Goal: Information Seeking & Learning: Learn about a topic

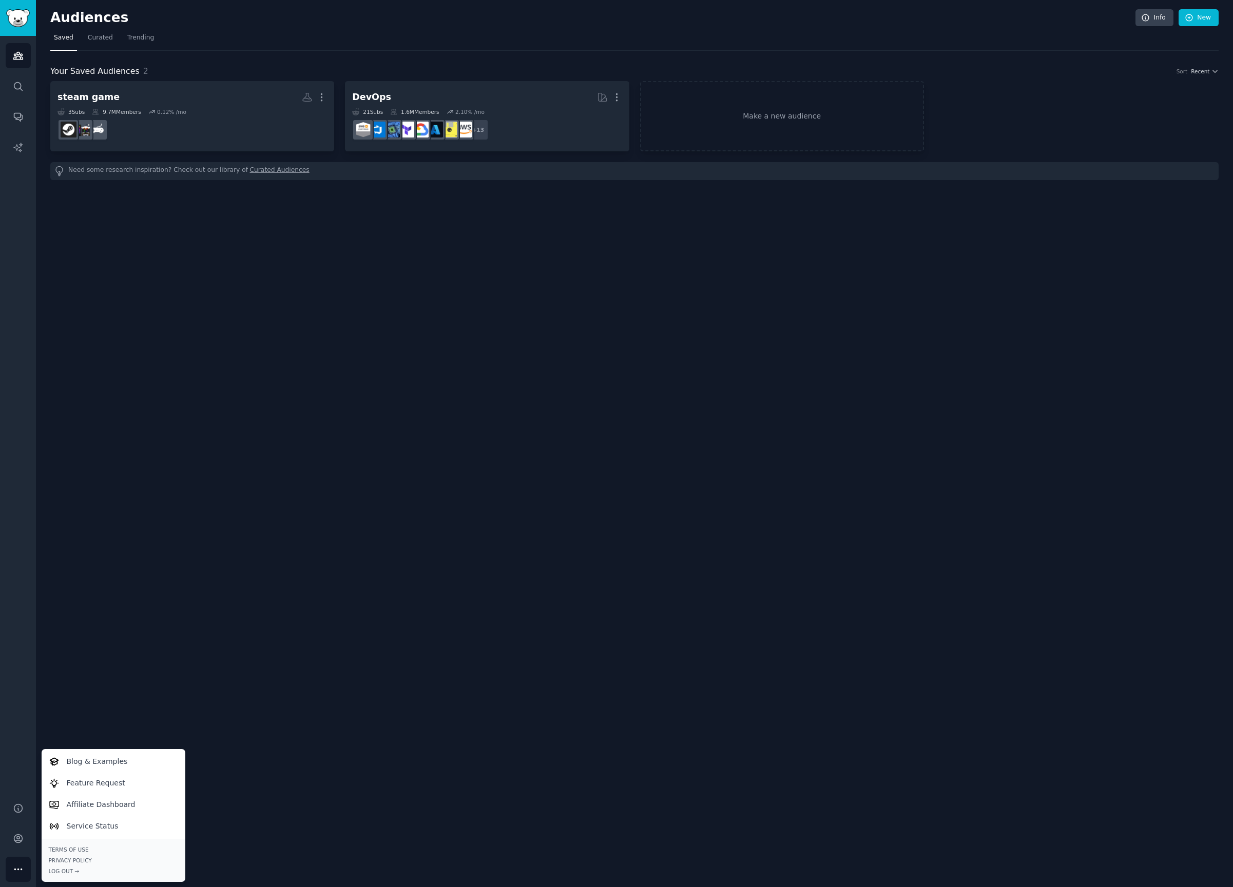
click at [728, 279] on div "Audiences Info New Saved Curated Trending Your Saved Audiences 2 Sort Recent st…" at bounding box center [634, 443] width 1197 height 887
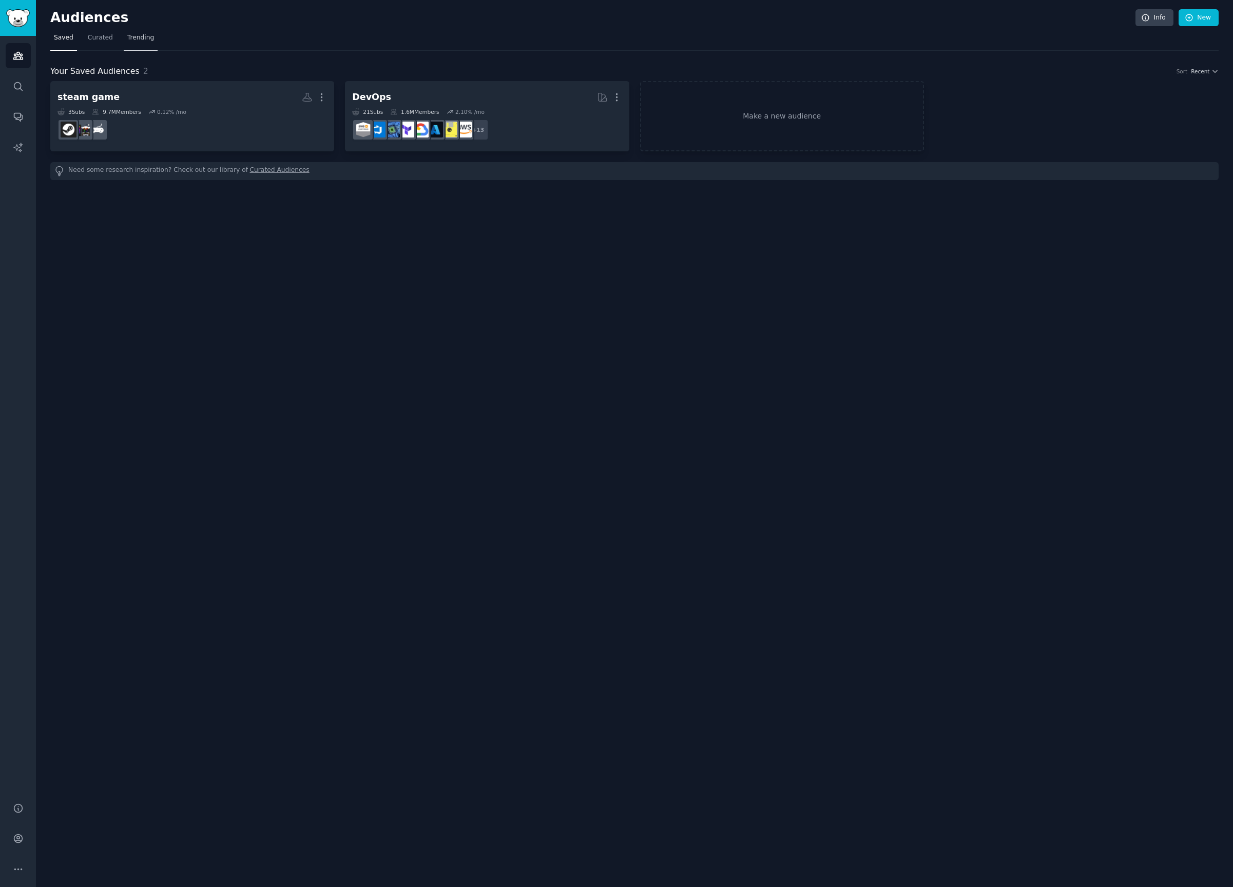
click at [131, 37] on span "Trending" at bounding box center [140, 37] width 27 height 9
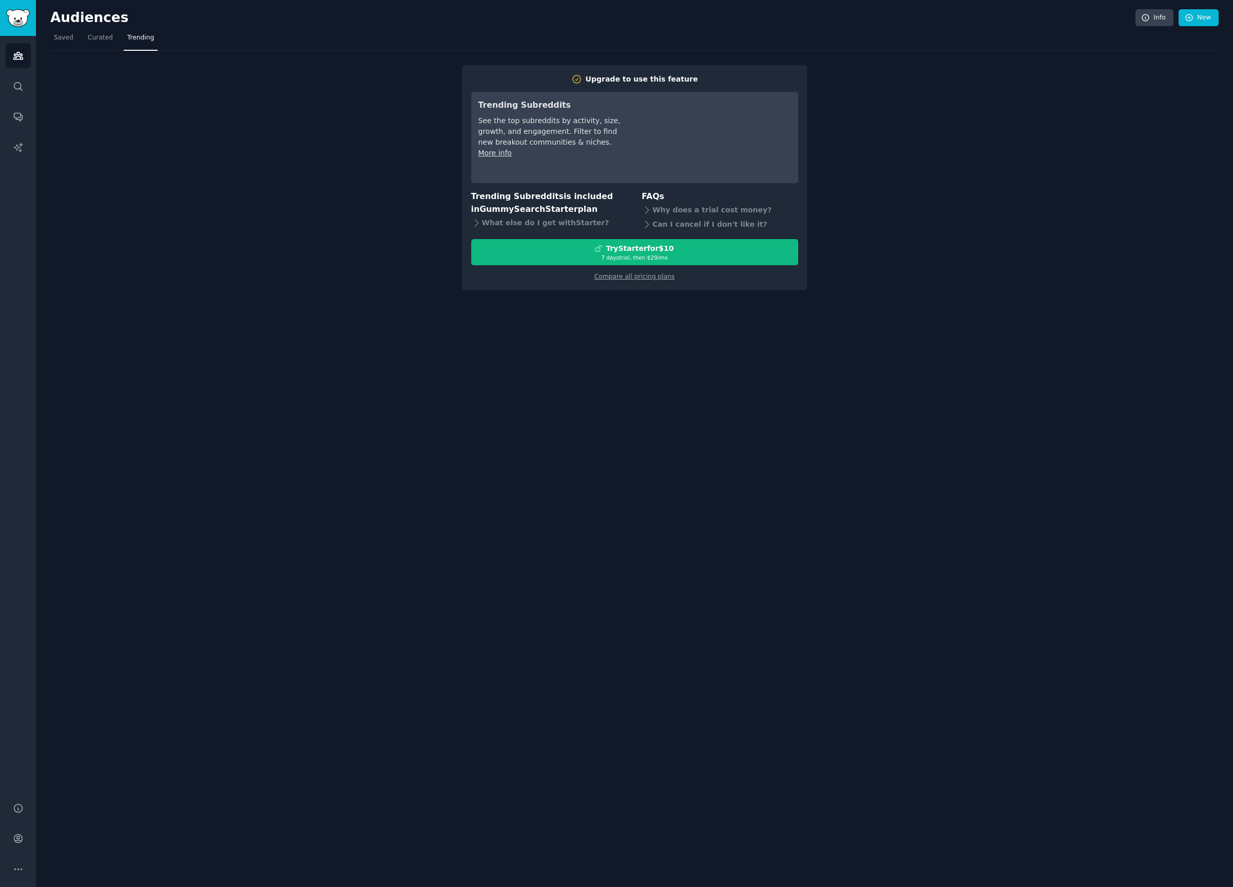
click at [76, 38] on nav "Saved Curated Trending" at bounding box center [634, 40] width 1168 height 21
click at [69, 40] on span "Saved" at bounding box center [64, 37] width 20 height 9
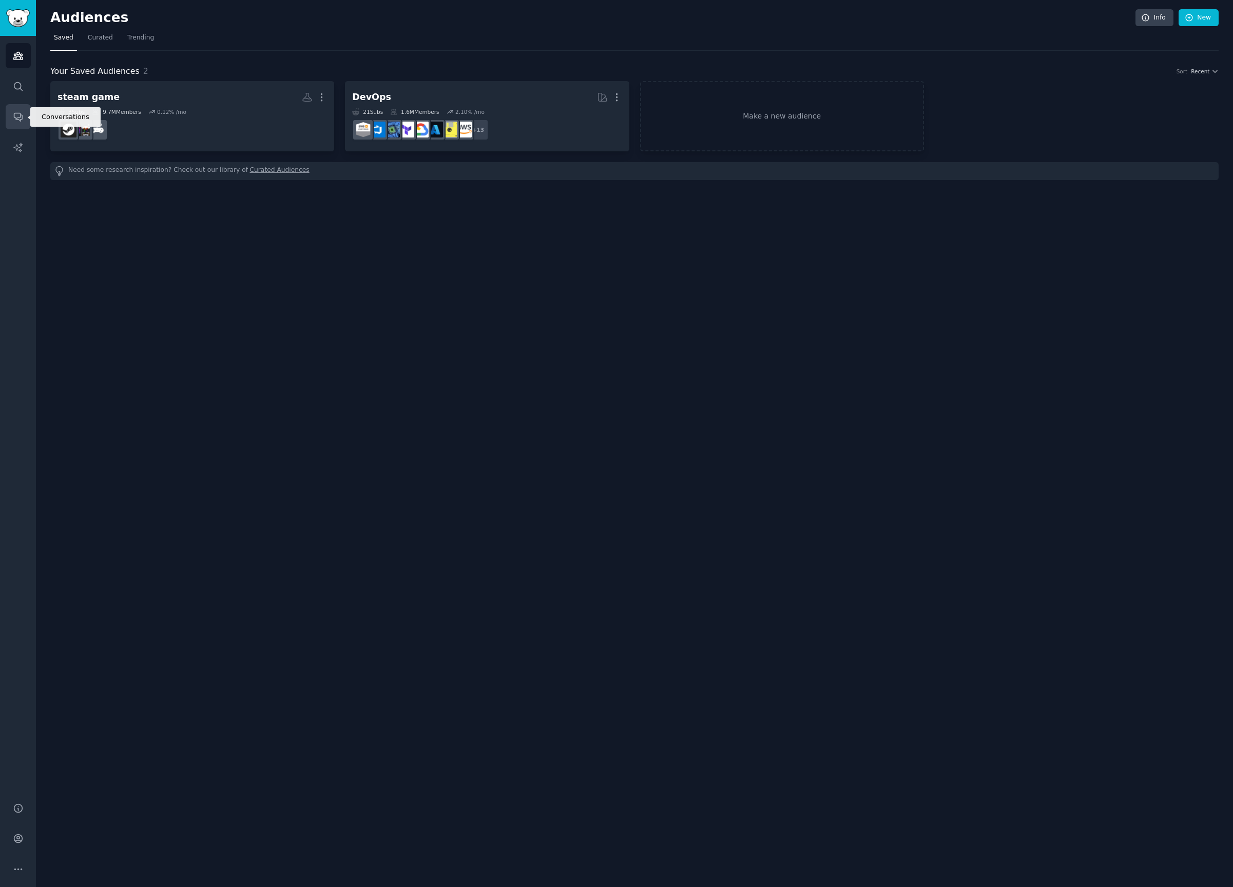
click at [16, 120] on icon "Sidebar" at bounding box center [18, 117] width 8 height 8
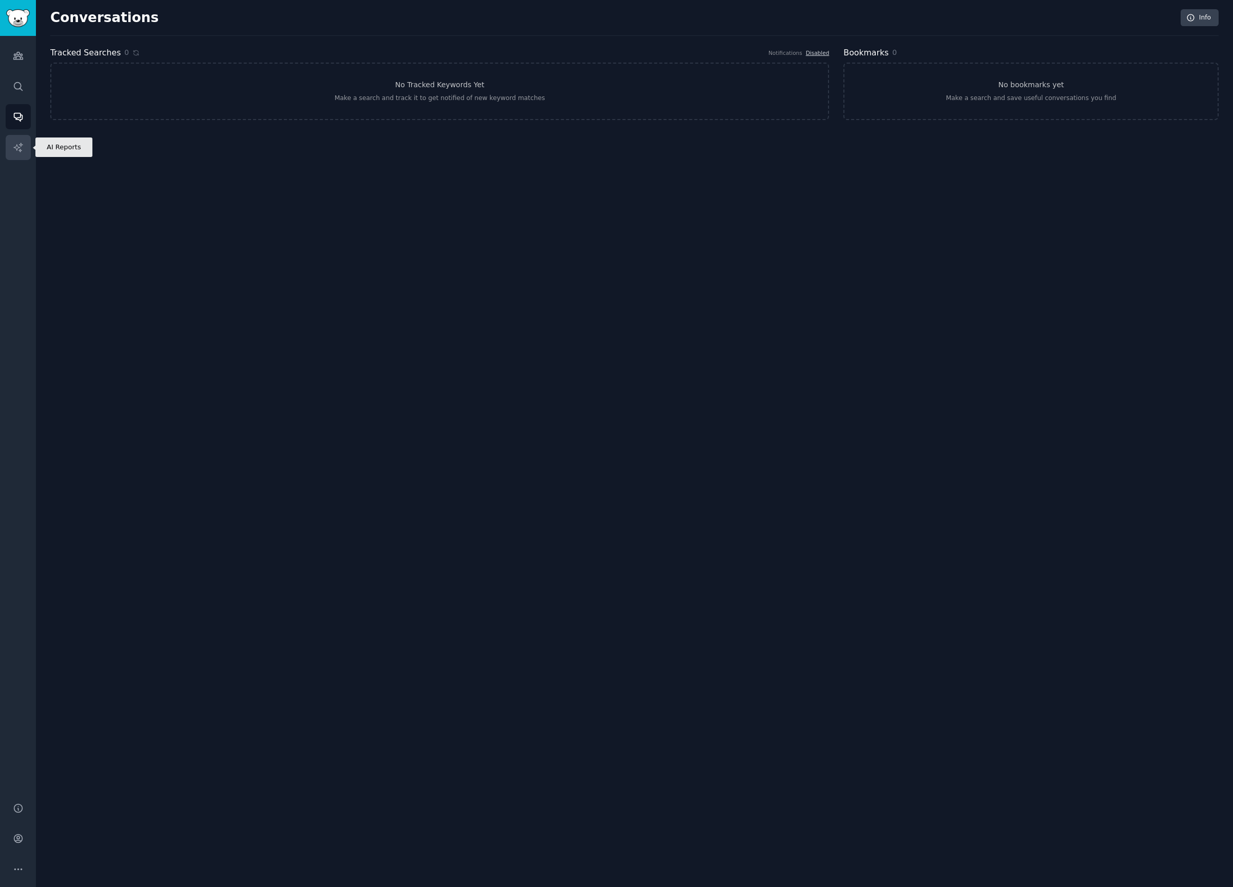
click at [19, 151] on icon "Sidebar" at bounding box center [18, 147] width 11 height 11
click at [24, 50] on link "Audiences" at bounding box center [18, 55] width 25 height 25
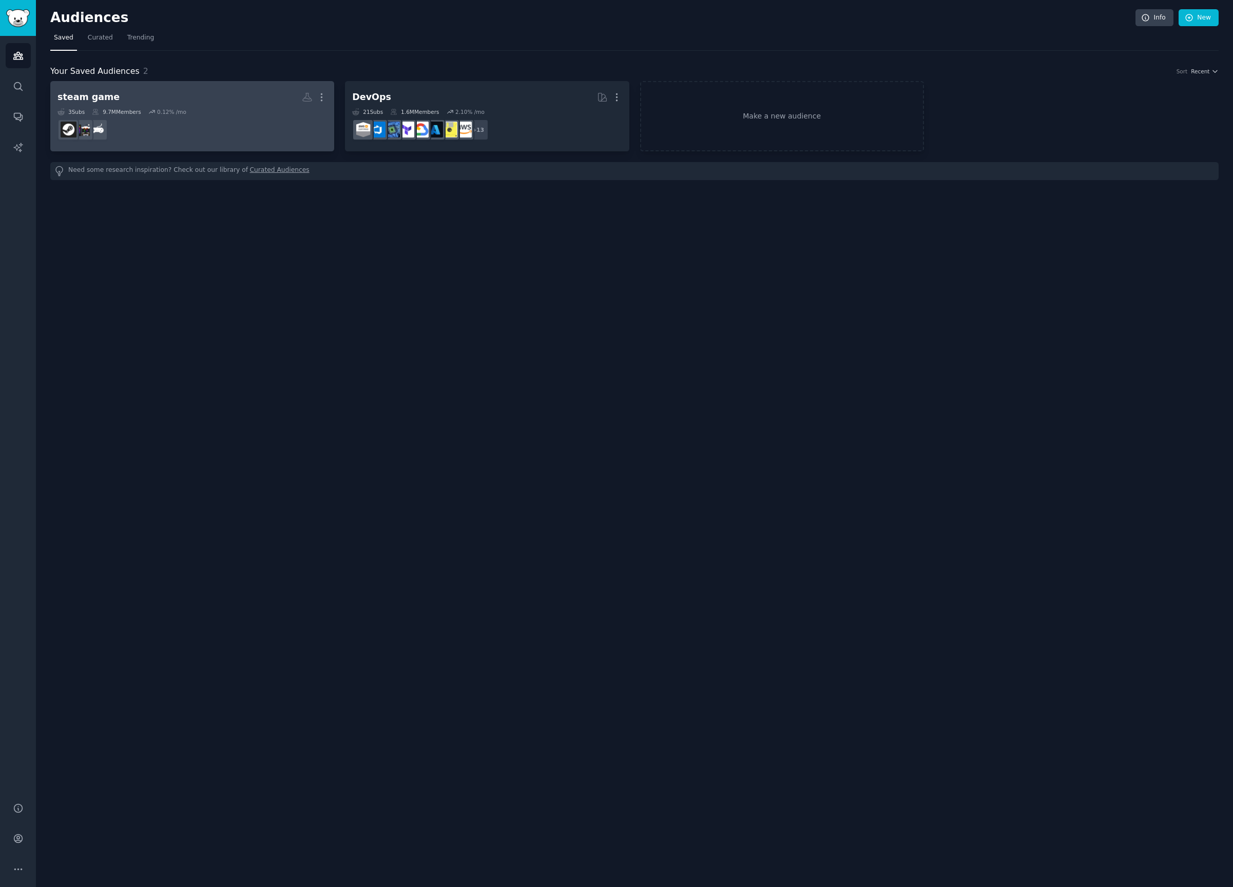
click at [263, 133] on dd at bounding box center [191, 129] width 269 height 29
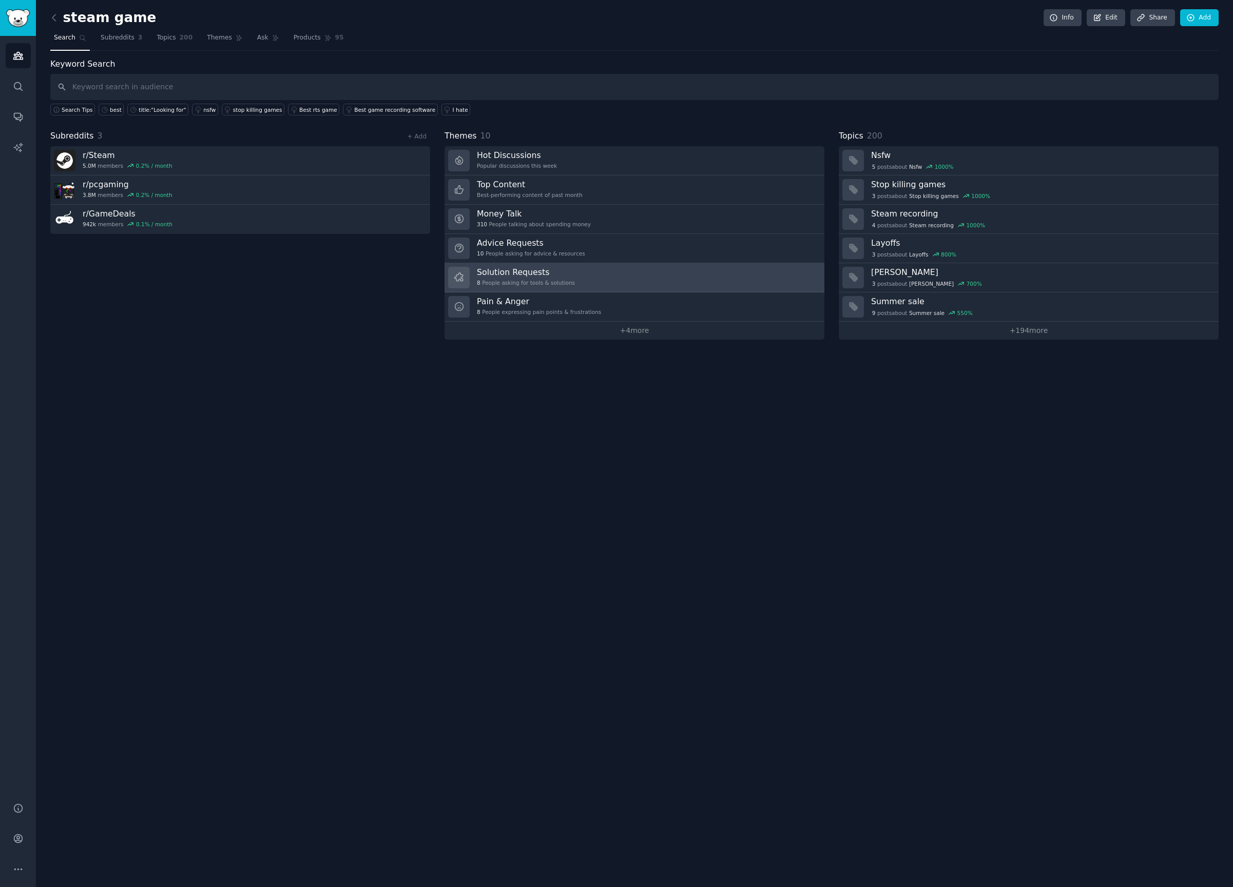
click at [683, 272] on link "Solution Requests 8 People asking for tools & solutions" at bounding box center [634, 277] width 380 height 29
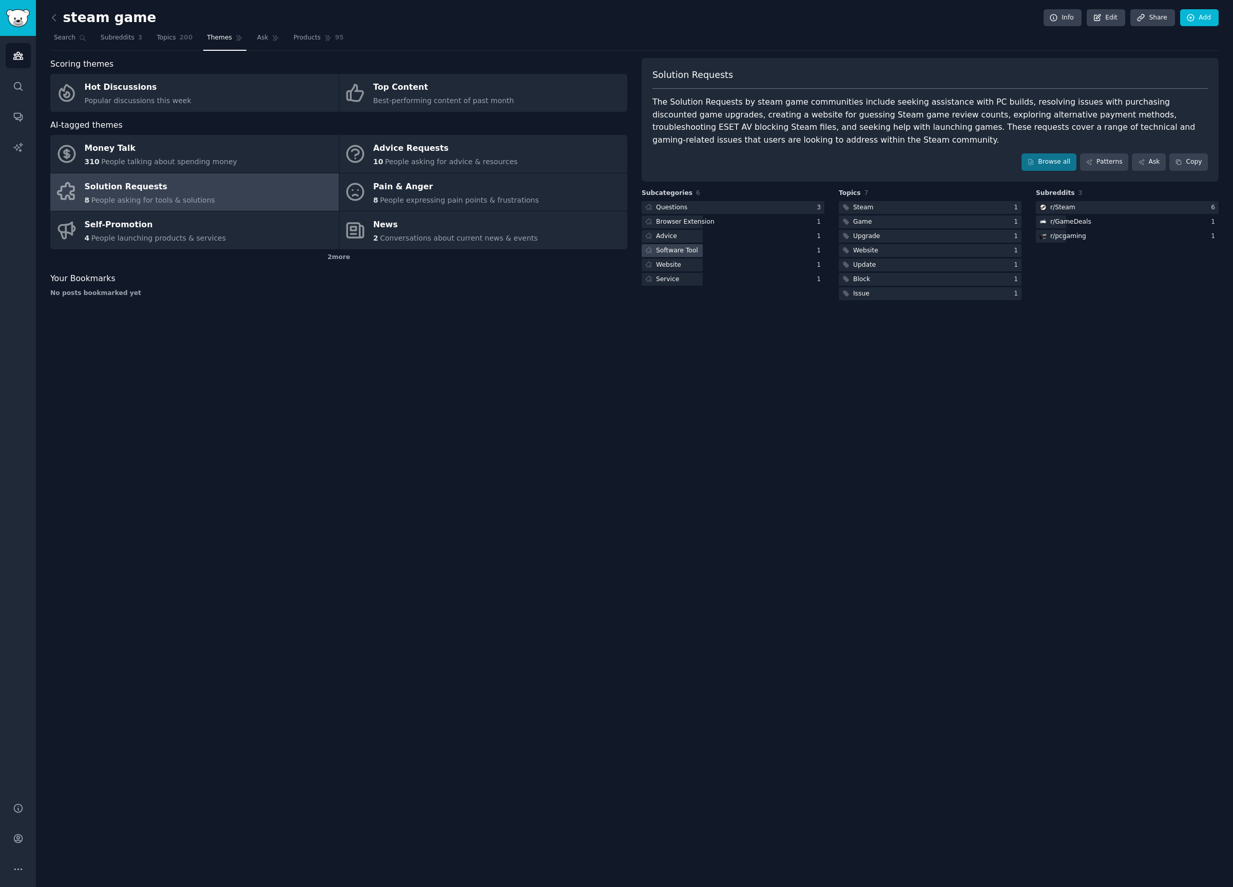
click at [786, 248] on div "Software Tool" at bounding box center [733, 250] width 183 height 13
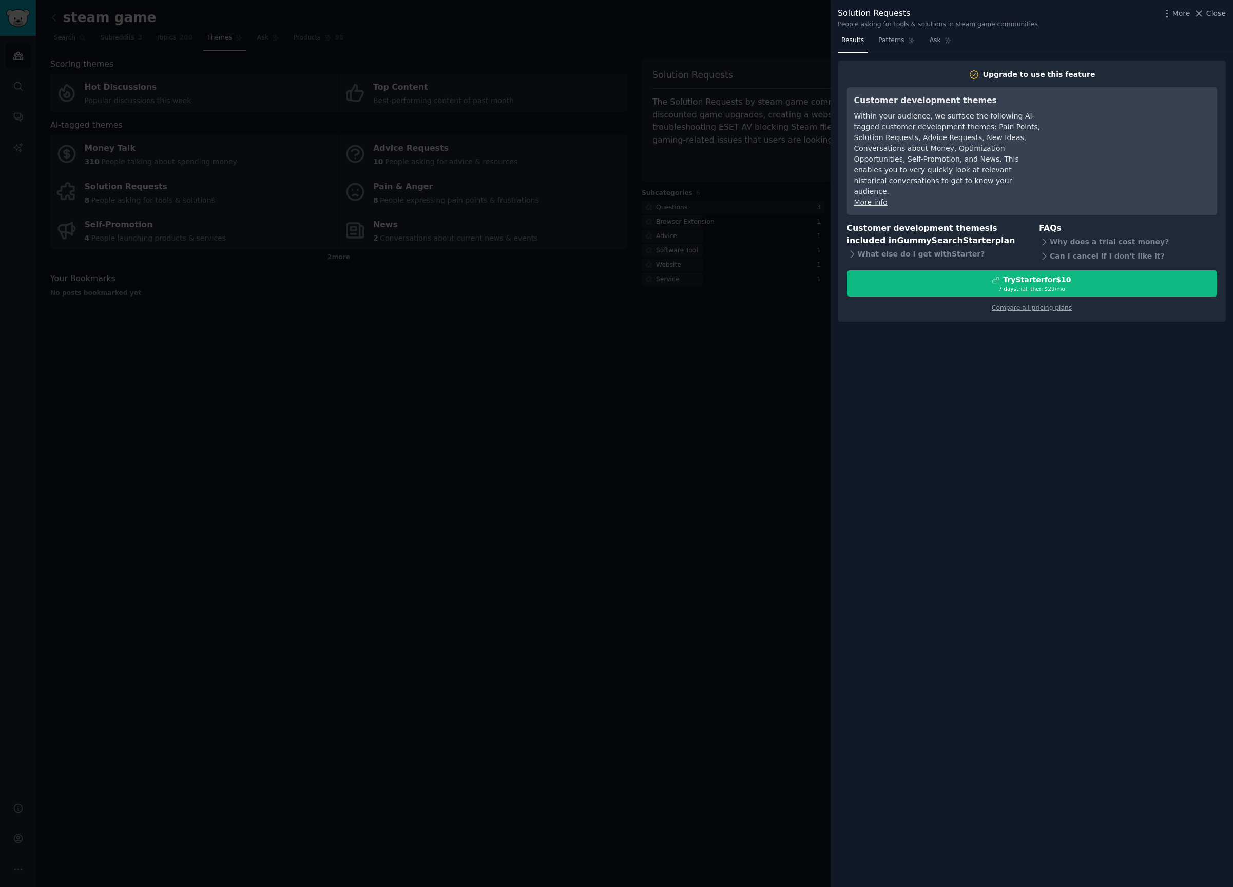
click at [730, 259] on div at bounding box center [616, 443] width 1233 height 887
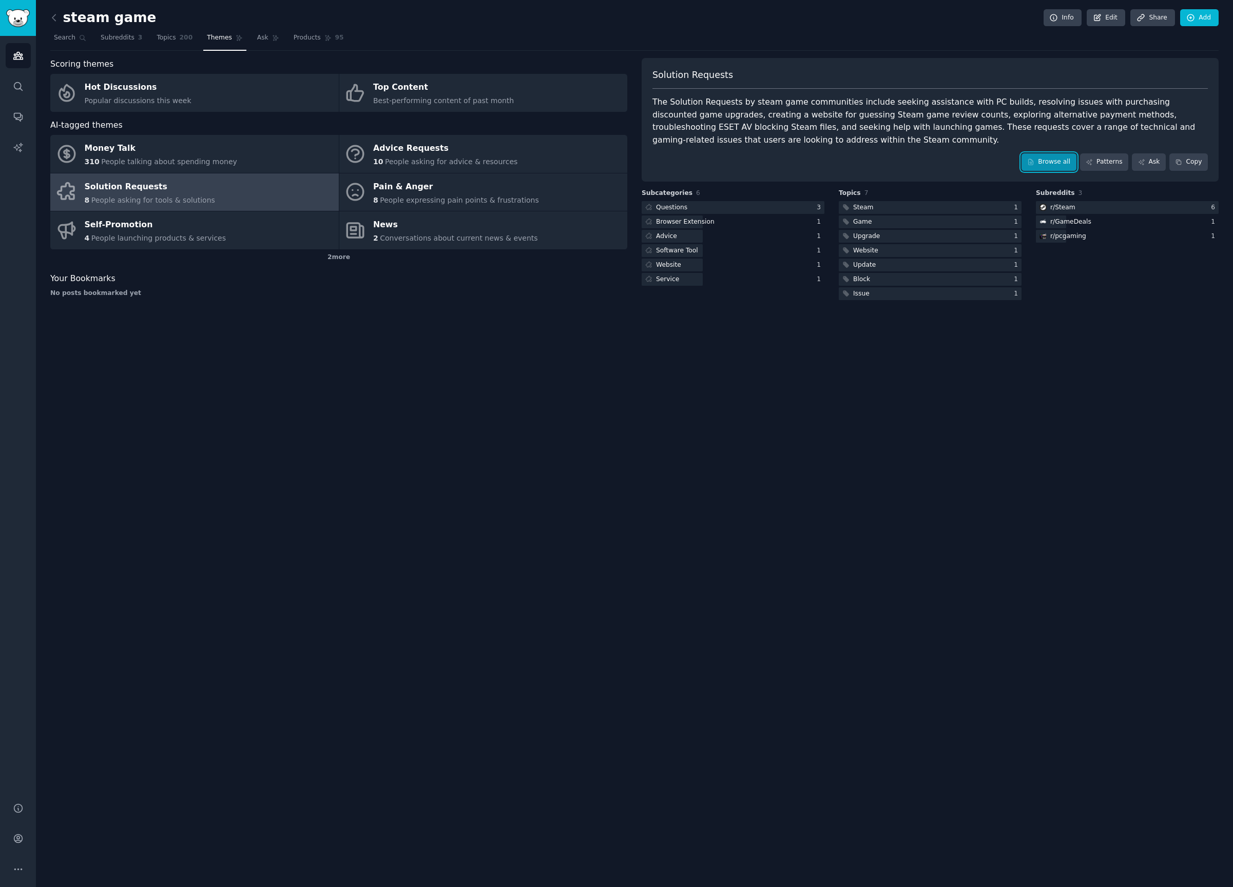
click at [1065, 164] on link "Browse all" at bounding box center [1048, 161] width 55 height 17
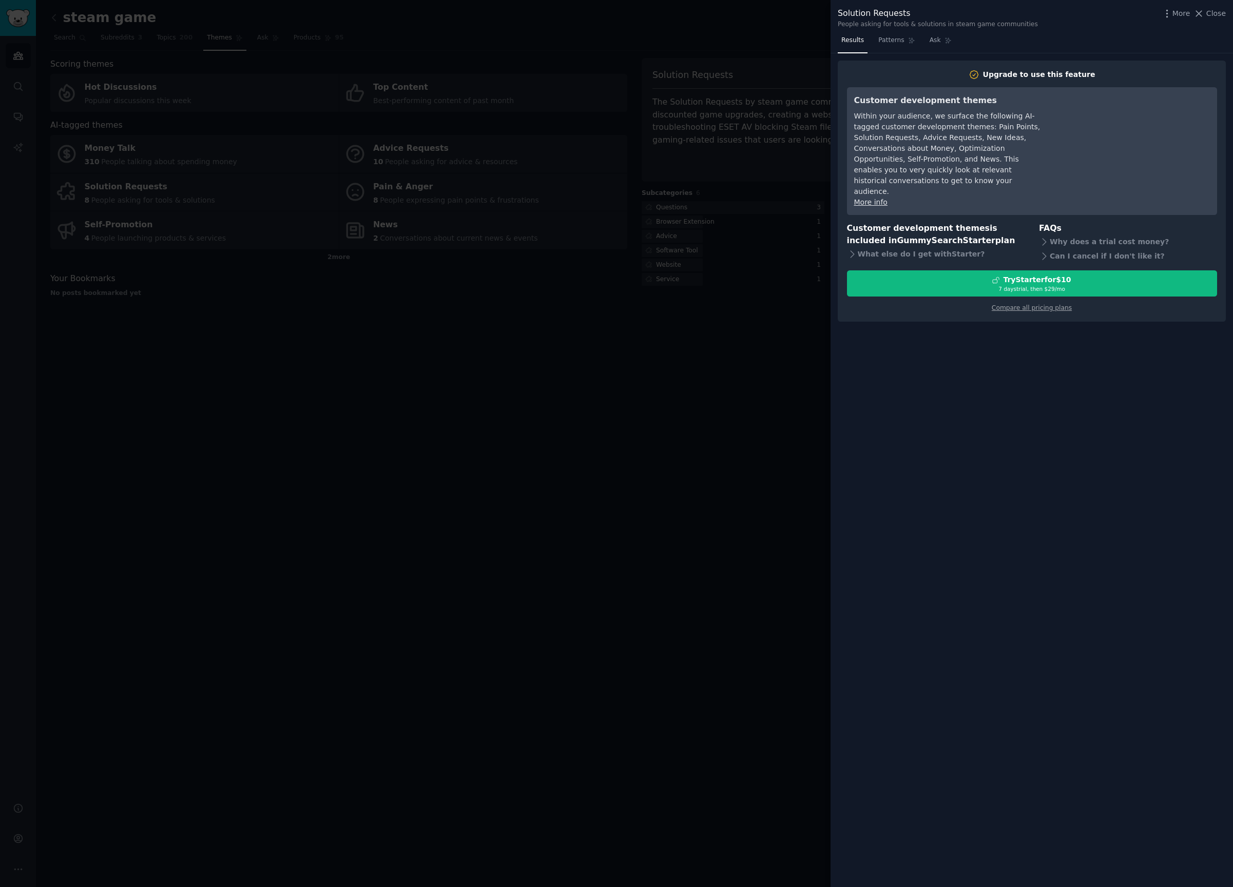
drag, startPoint x: 652, startPoint y: 180, endPoint x: 626, endPoint y: 182, distance: 25.7
click at [647, 181] on div at bounding box center [616, 443] width 1233 height 887
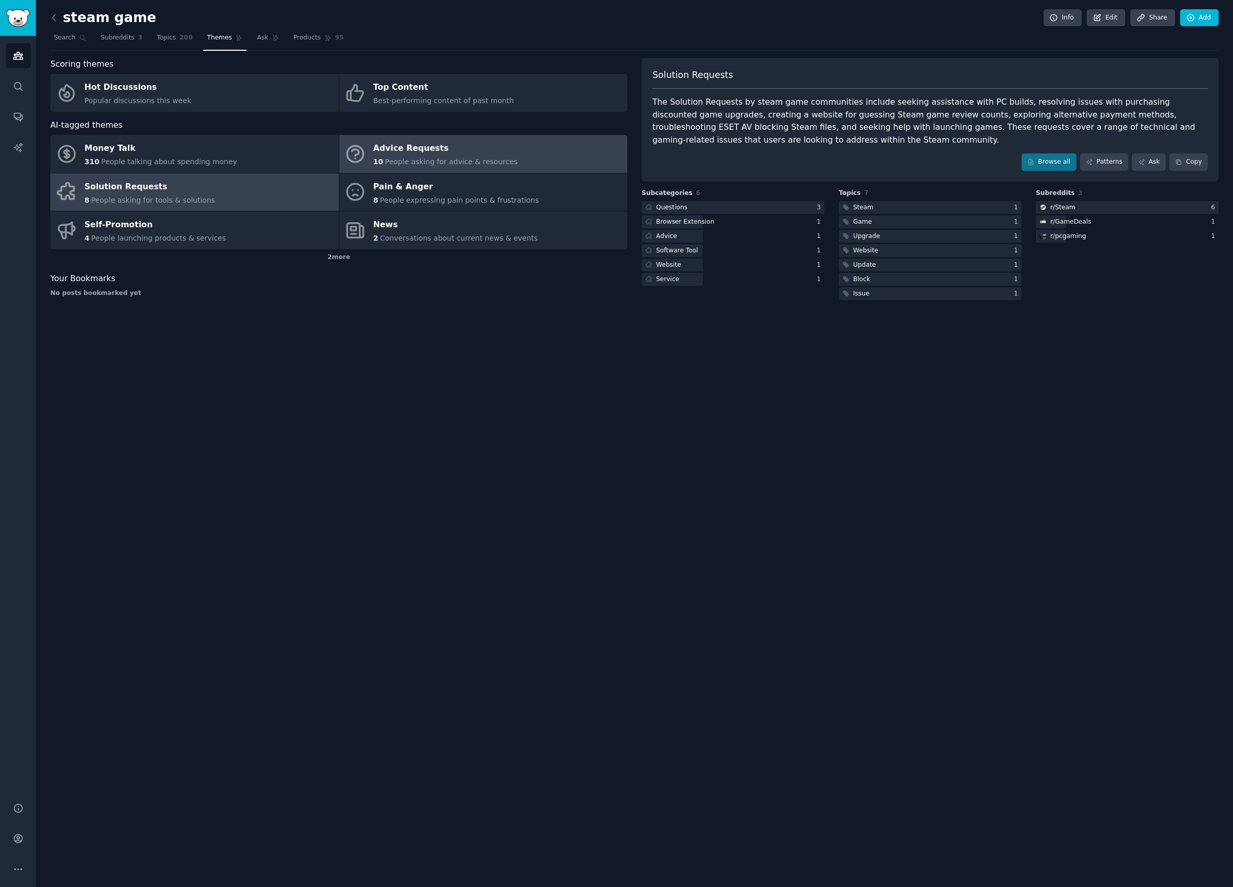
click at [545, 167] on link "Advice Requests 10 People asking for advice & resources" at bounding box center [483, 154] width 288 height 38
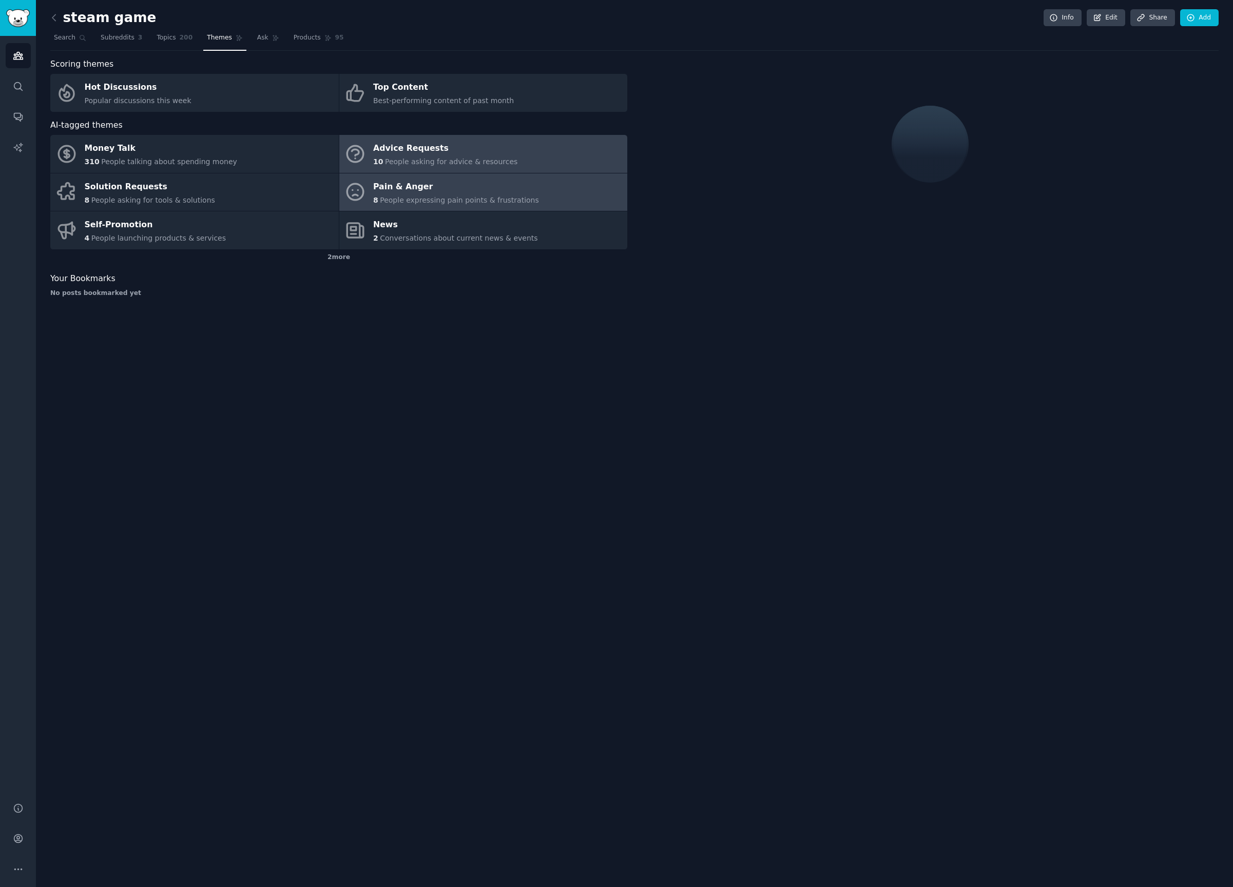
click at [530, 186] on link "Pain & Anger 8 People expressing pain points & frustrations" at bounding box center [483, 192] width 288 height 38
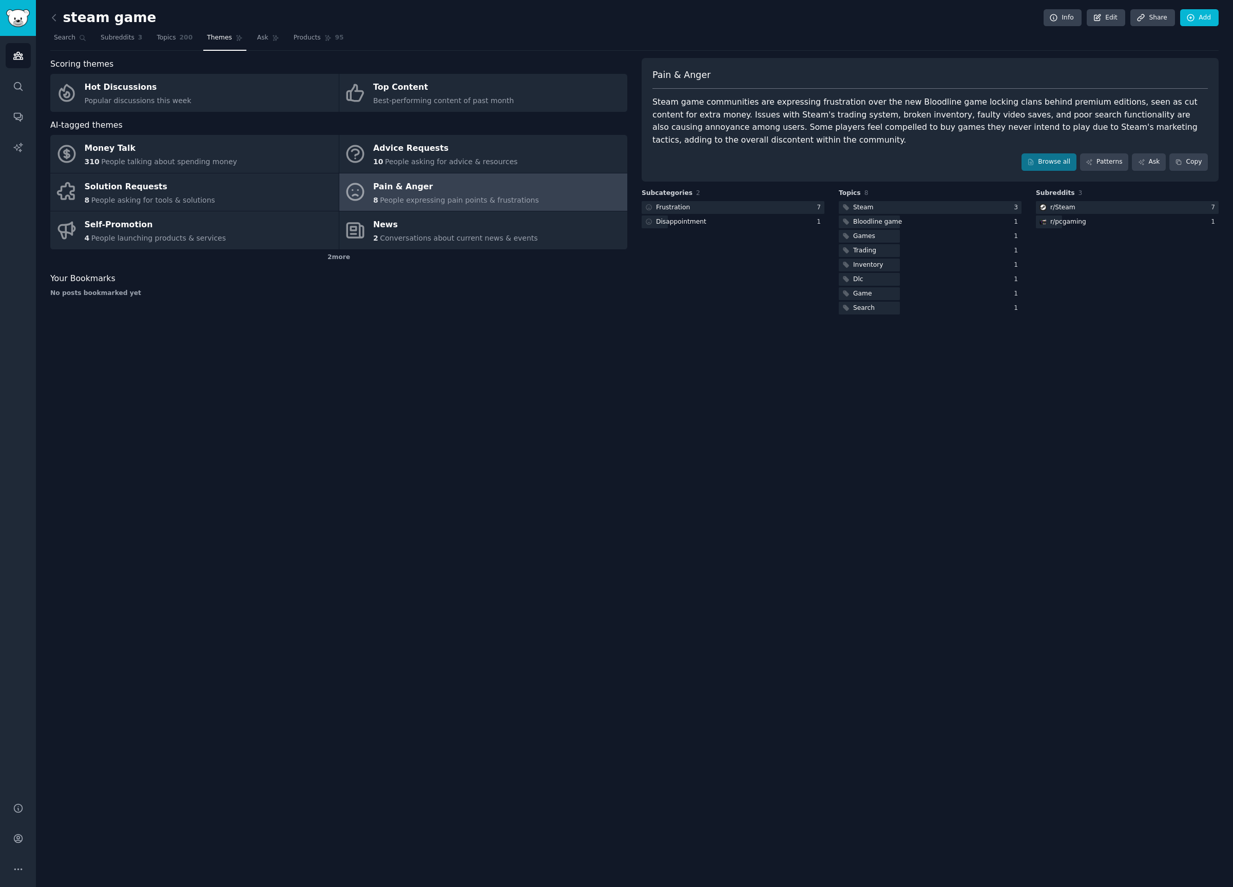
click at [714, 165] on div "Browse all Patterns Ask Copy" at bounding box center [929, 161] width 555 height 17
click at [917, 154] on div "Browse all Patterns Ask Copy" at bounding box center [929, 161] width 555 height 17
click at [918, 143] on div "Steam game communities are expressing frustration over the new Bloodline game l…" at bounding box center [929, 121] width 555 height 50
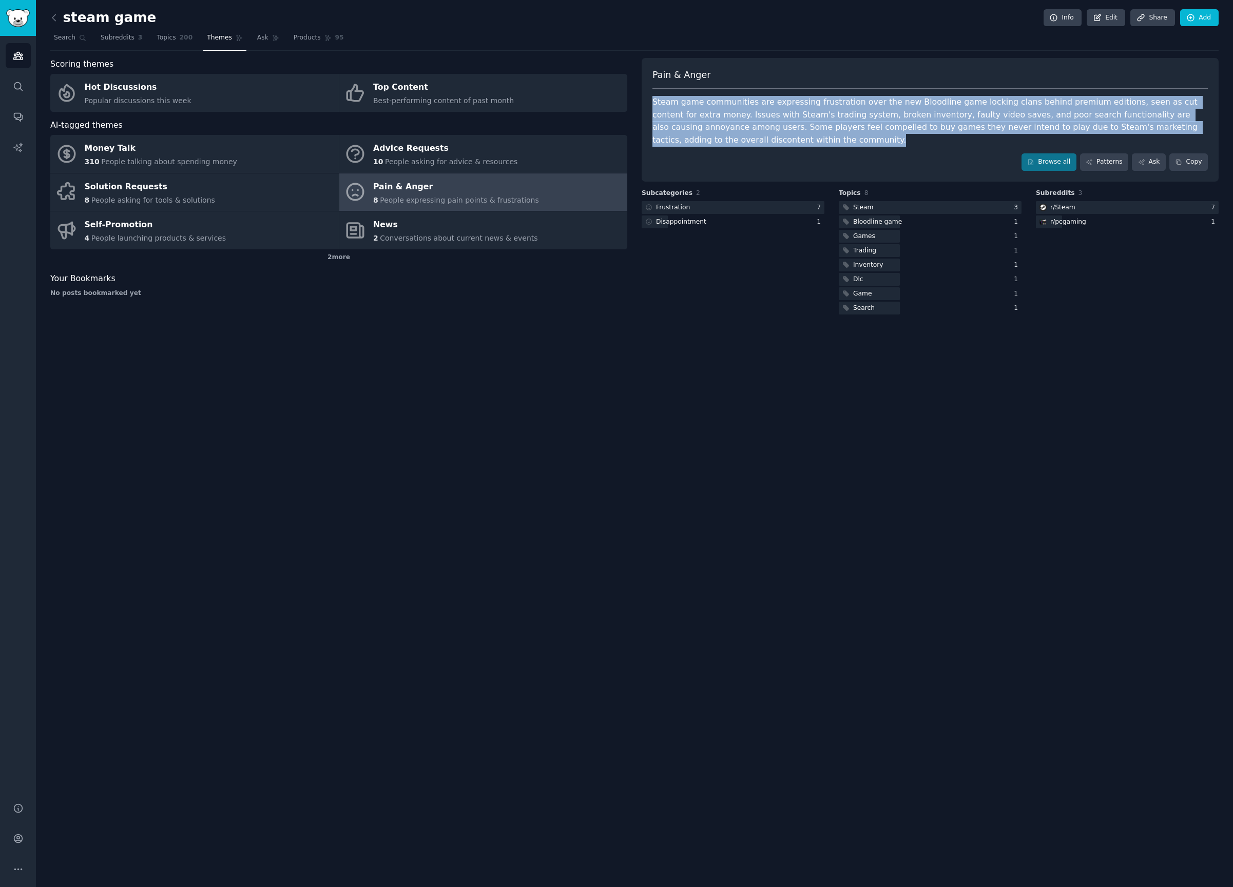
click at [918, 143] on div "Steam game communities are expressing frustration over the new Bloodline game l…" at bounding box center [929, 121] width 555 height 50
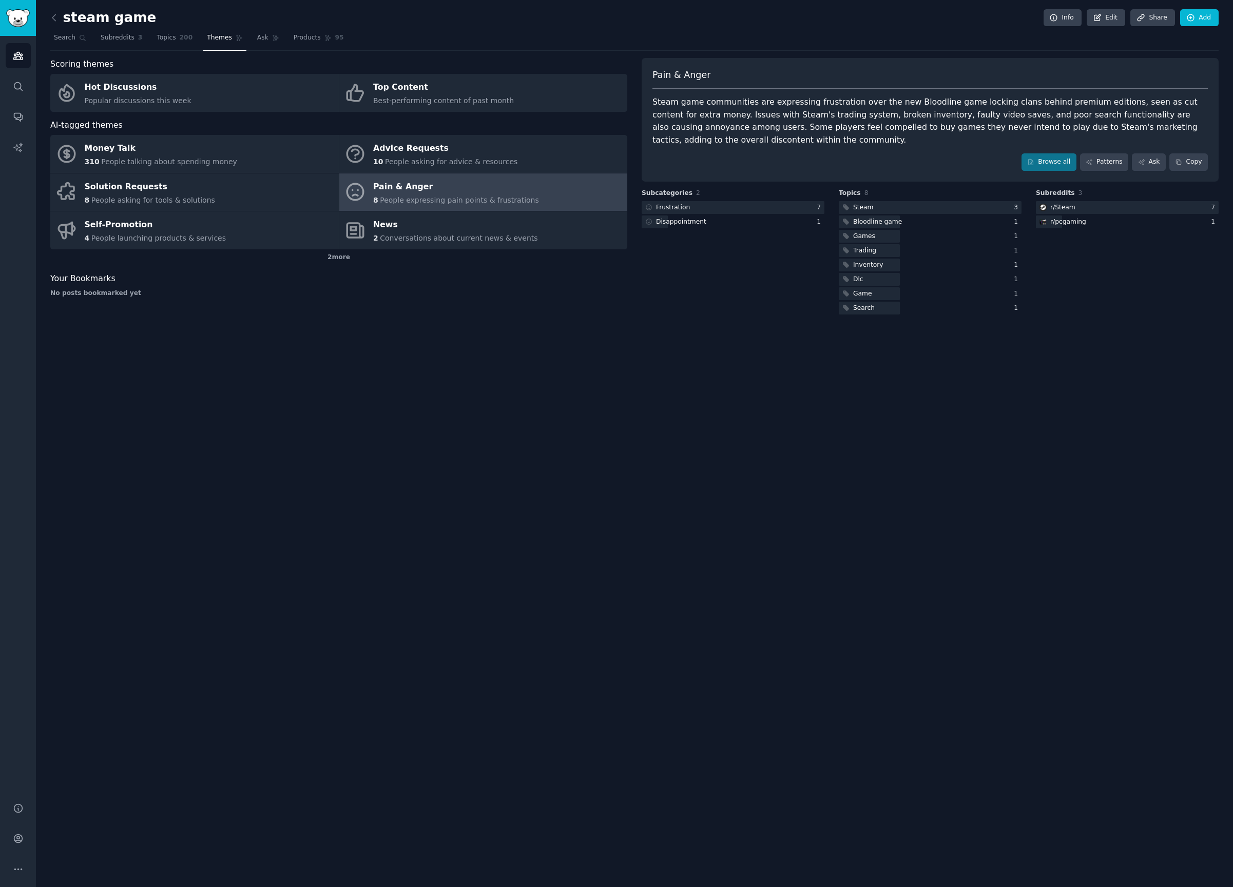
click at [918, 143] on div "Steam game communities are expressing frustration over the new Bloodline game l…" at bounding box center [929, 121] width 555 height 50
click at [1033, 160] on icon at bounding box center [1030, 162] width 7 height 7
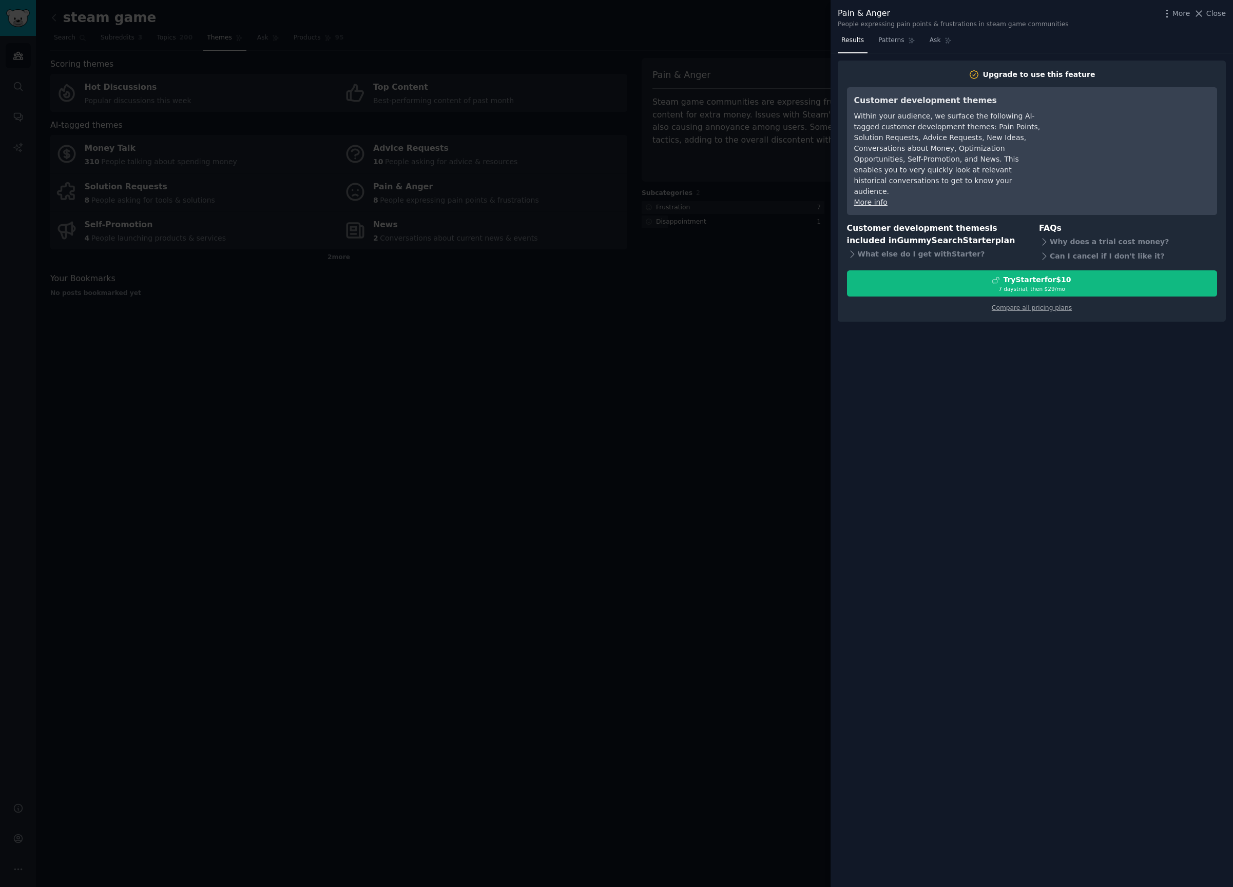
click at [527, 281] on div at bounding box center [616, 443] width 1233 height 887
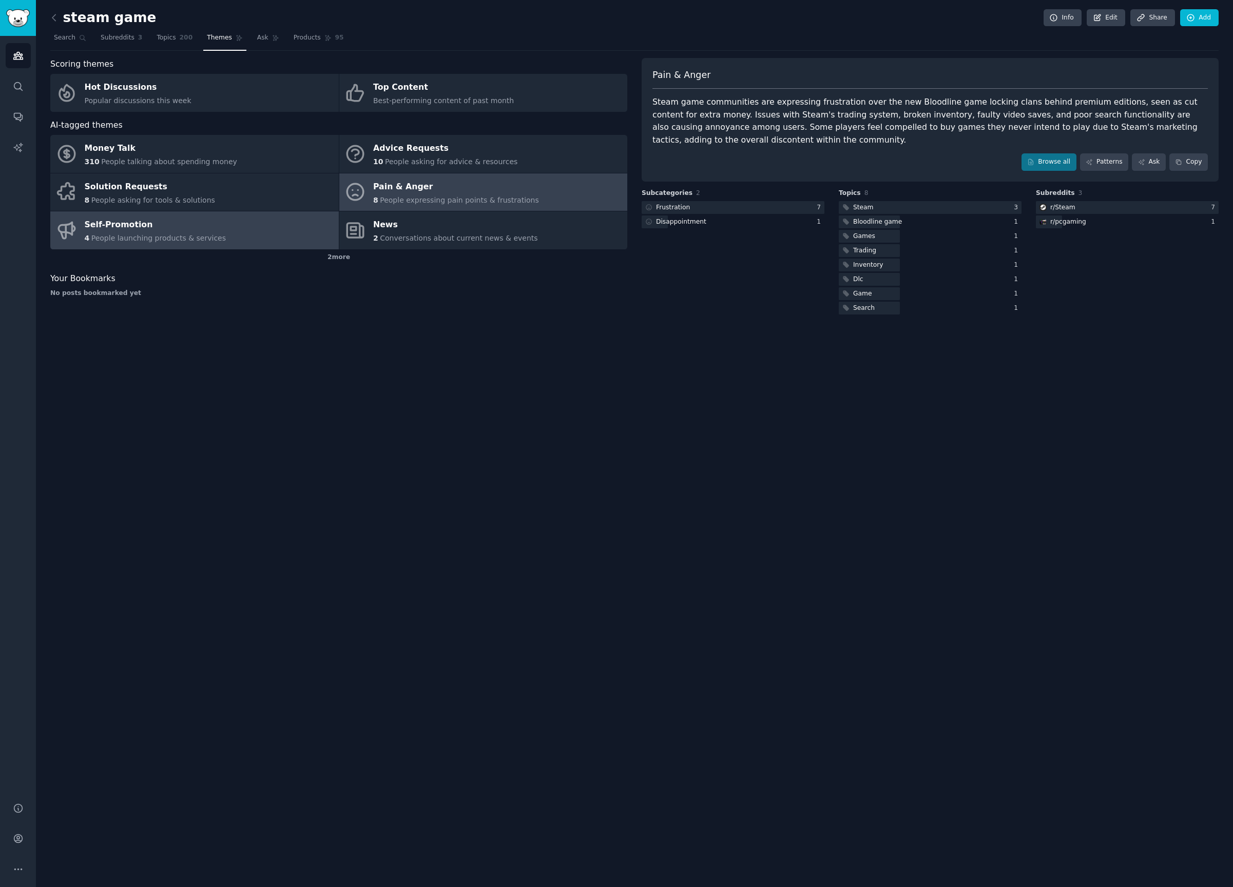
click at [233, 228] on link "Self-Promotion 4 People launching products & services" at bounding box center [194, 230] width 288 height 38
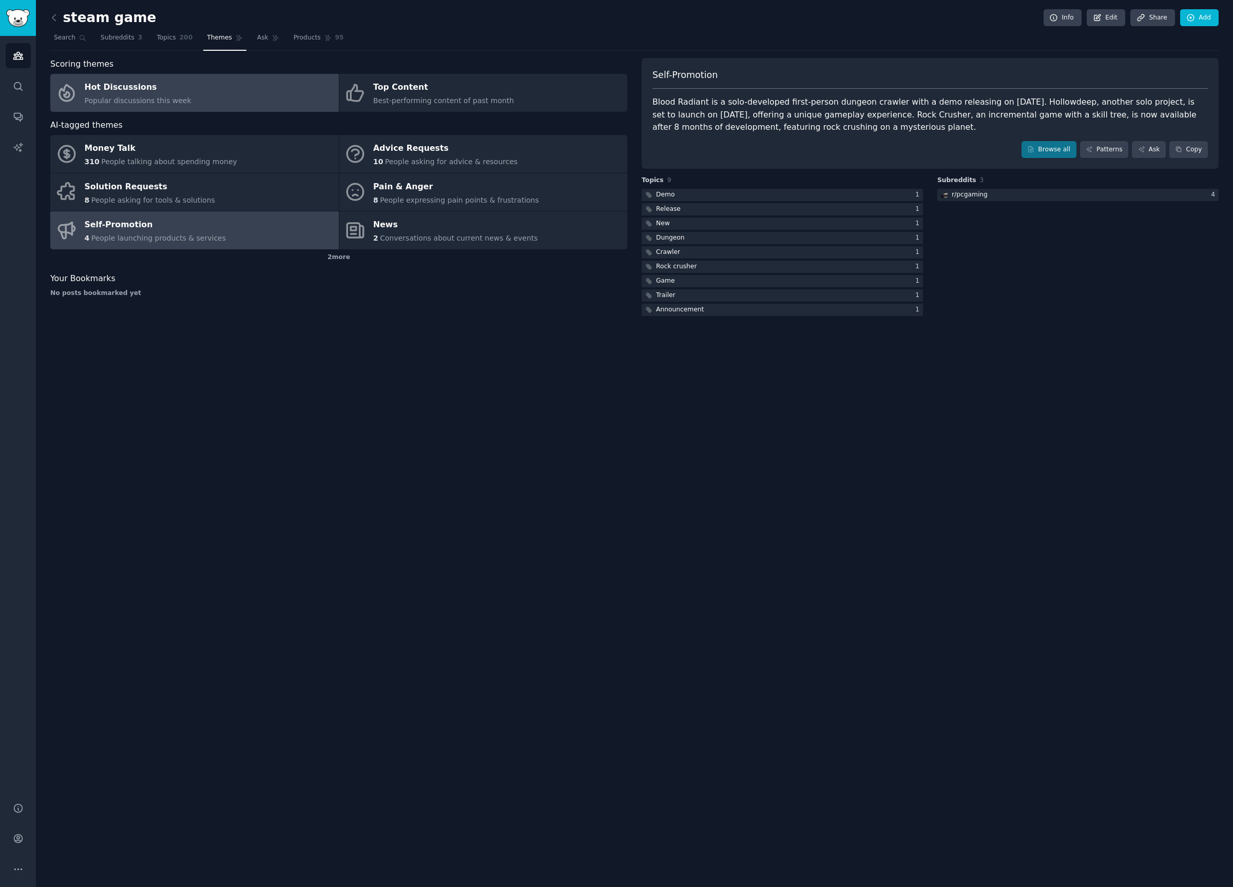
click at [204, 94] on link "Hot Discussions Popular discussions this week" at bounding box center [194, 93] width 288 height 38
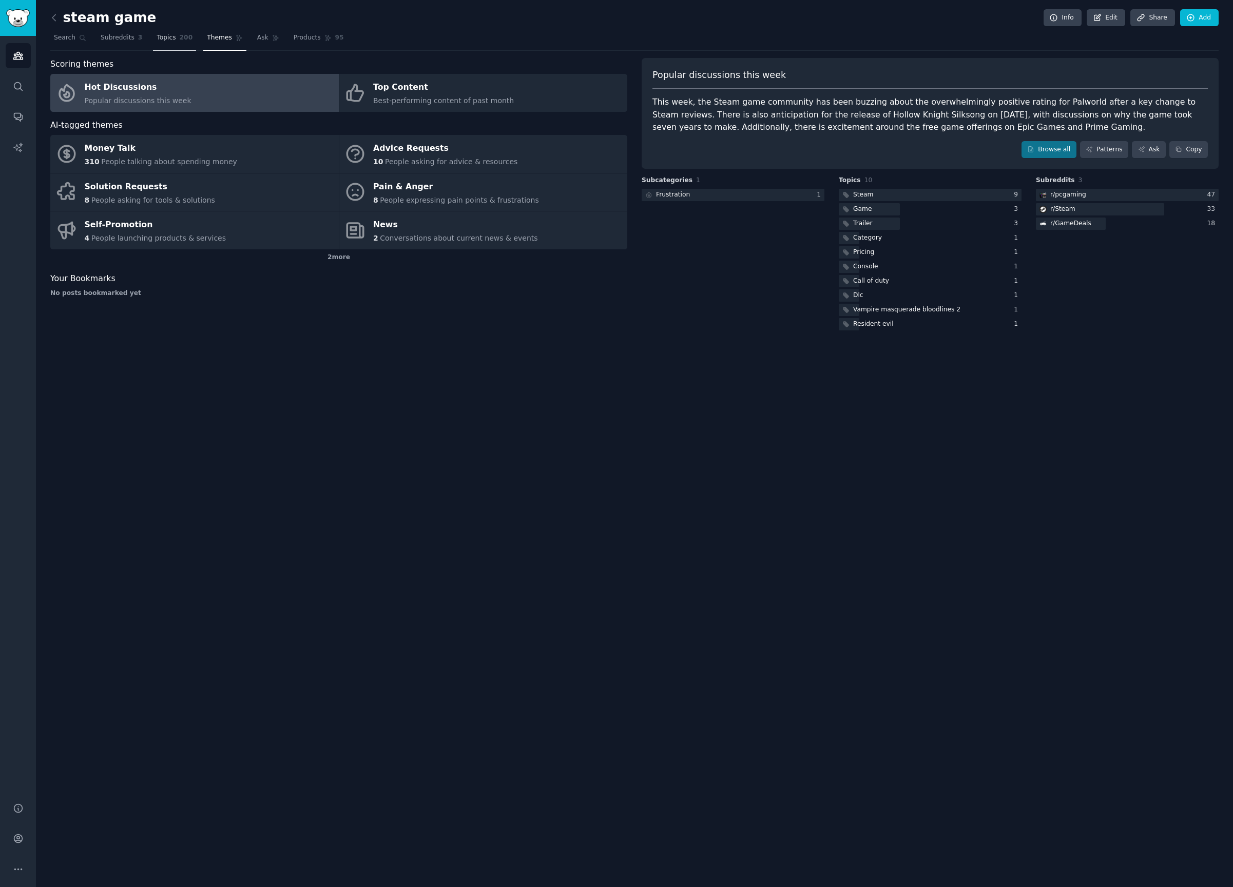
click at [165, 32] on link "Topics 200" at bounding box center [174, 40] width 43 height 21
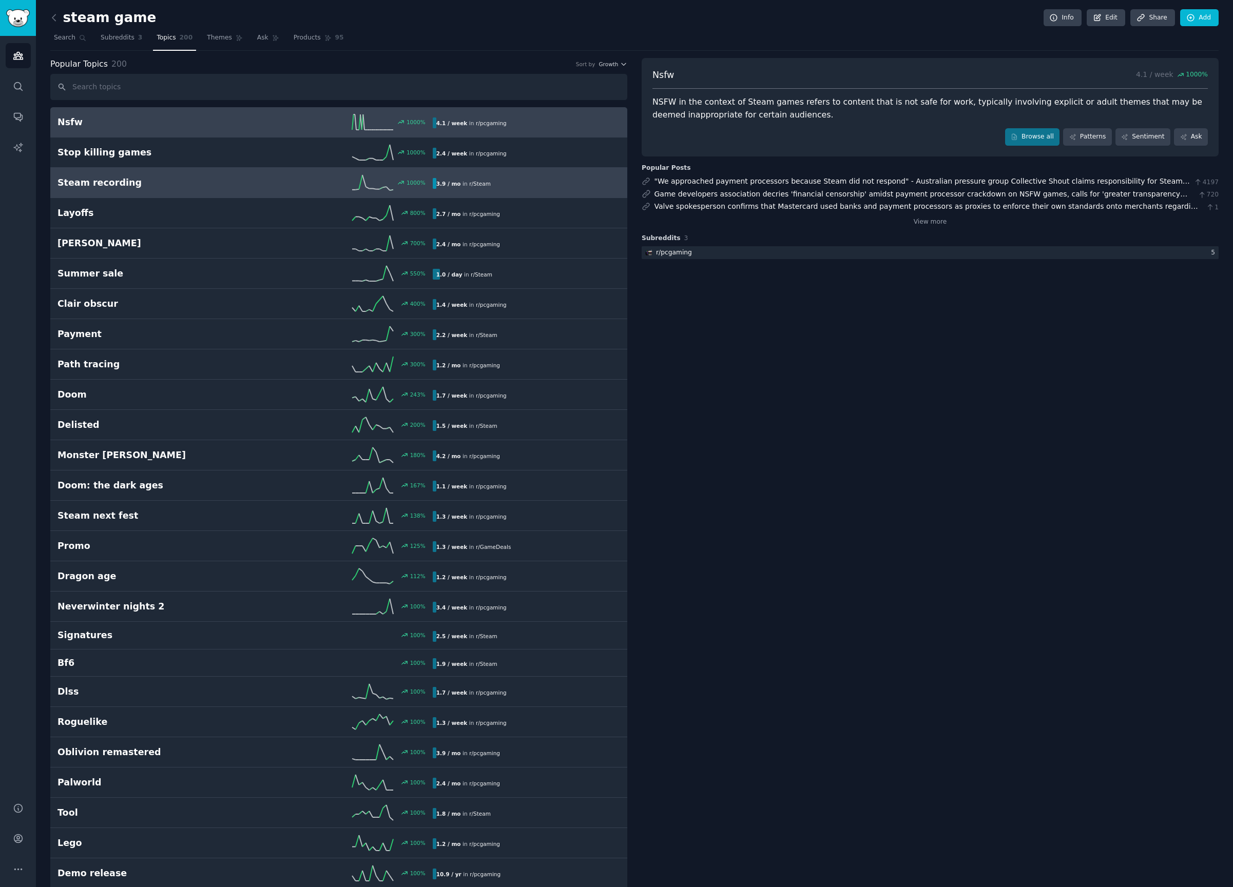
click at [142, 171] on link "Steam recording 1000 % 3.9 / mo in r/ Steam" at bounding box center [338, 183] width 577 height 30
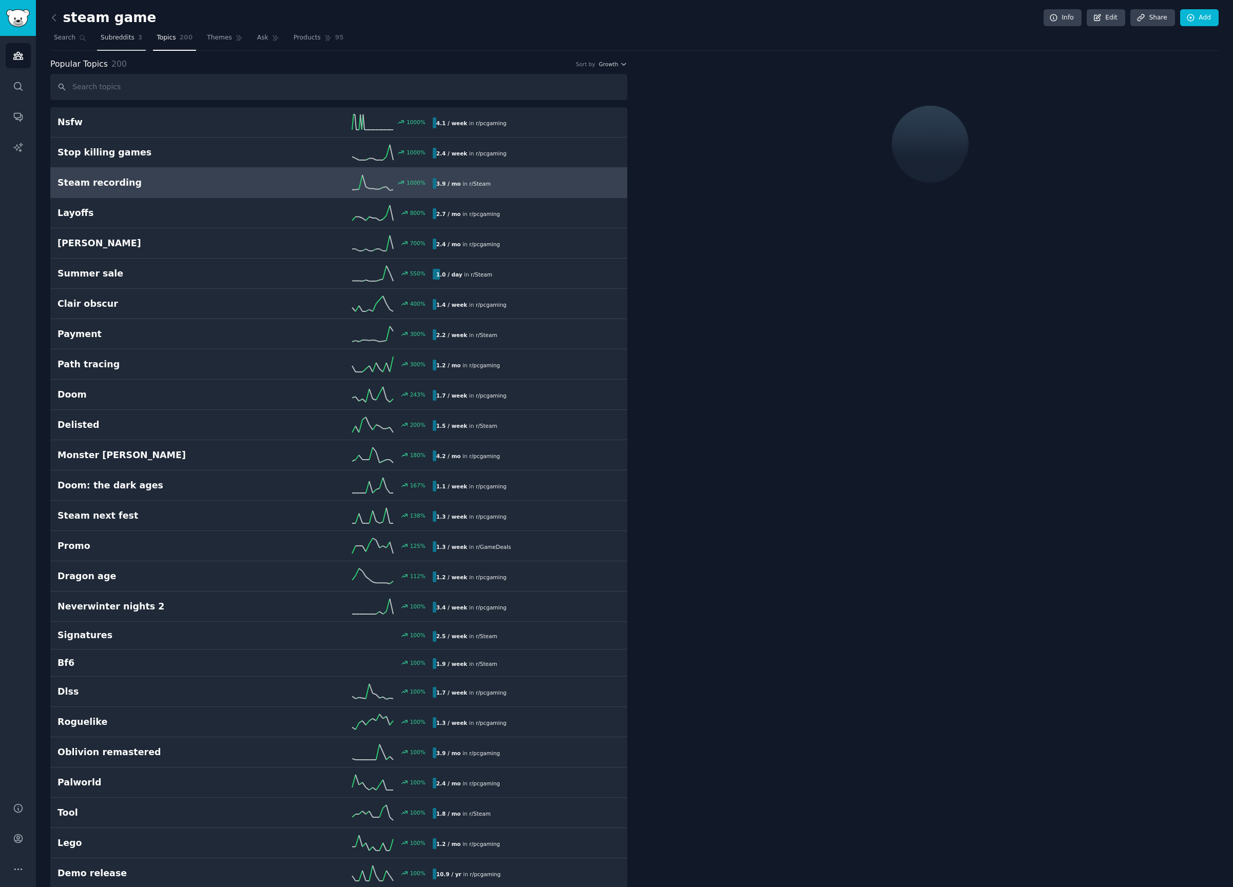
click at [134, 38] on link "Subreddits 3" at bounding box center [121, 40] width 49 height 21
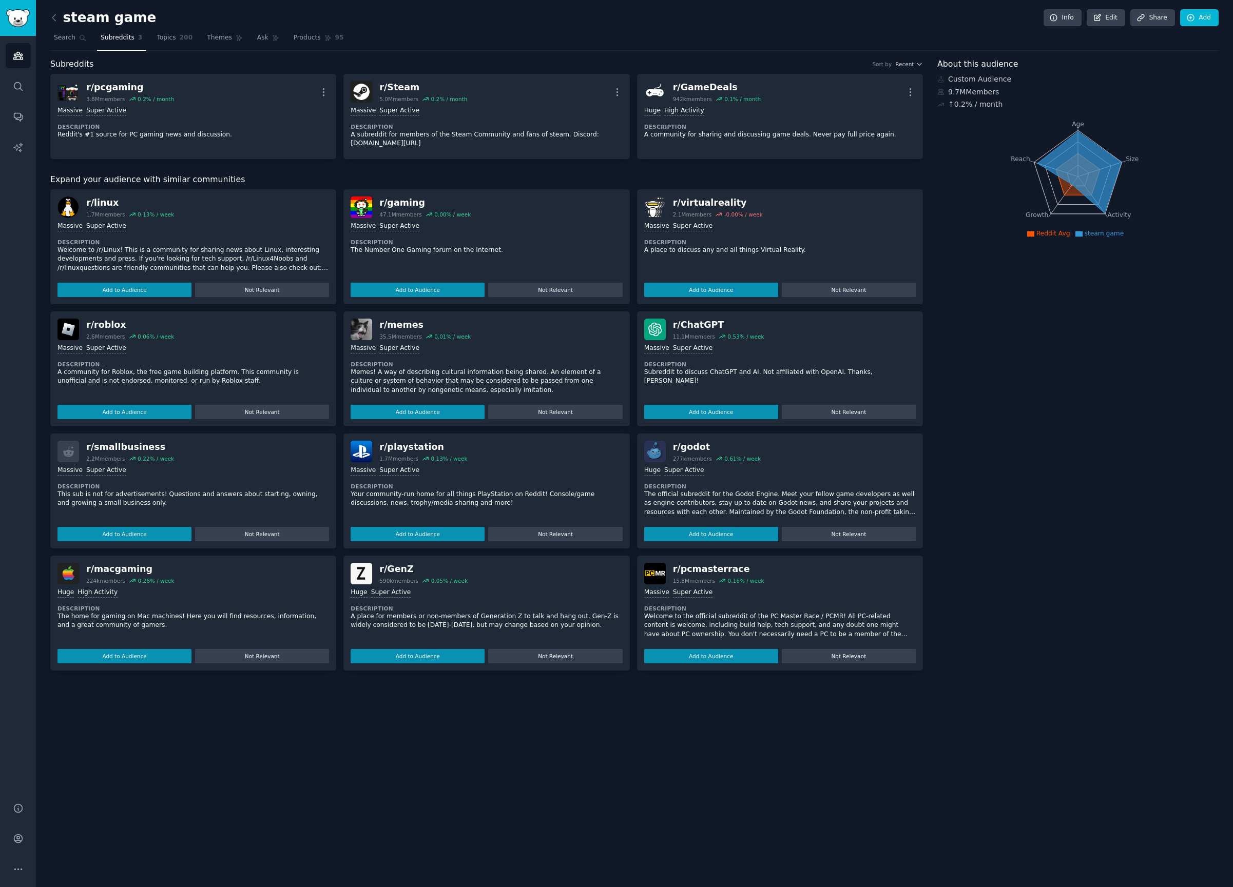
click at [61, 11] on link at bounding box center [56, 18] width 13 height 16
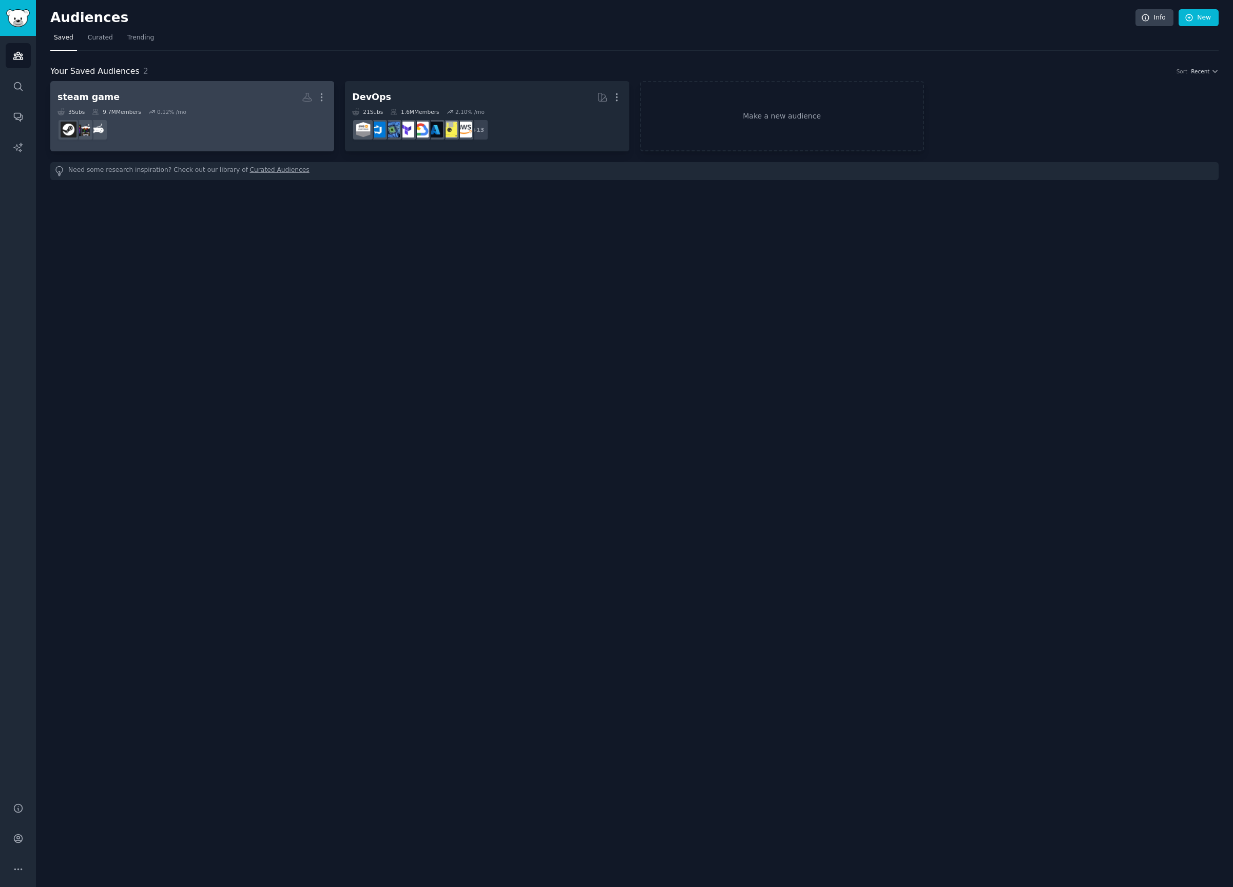
click at [274, 115] on dd at bounding box center [191, 129] width 269 height 29
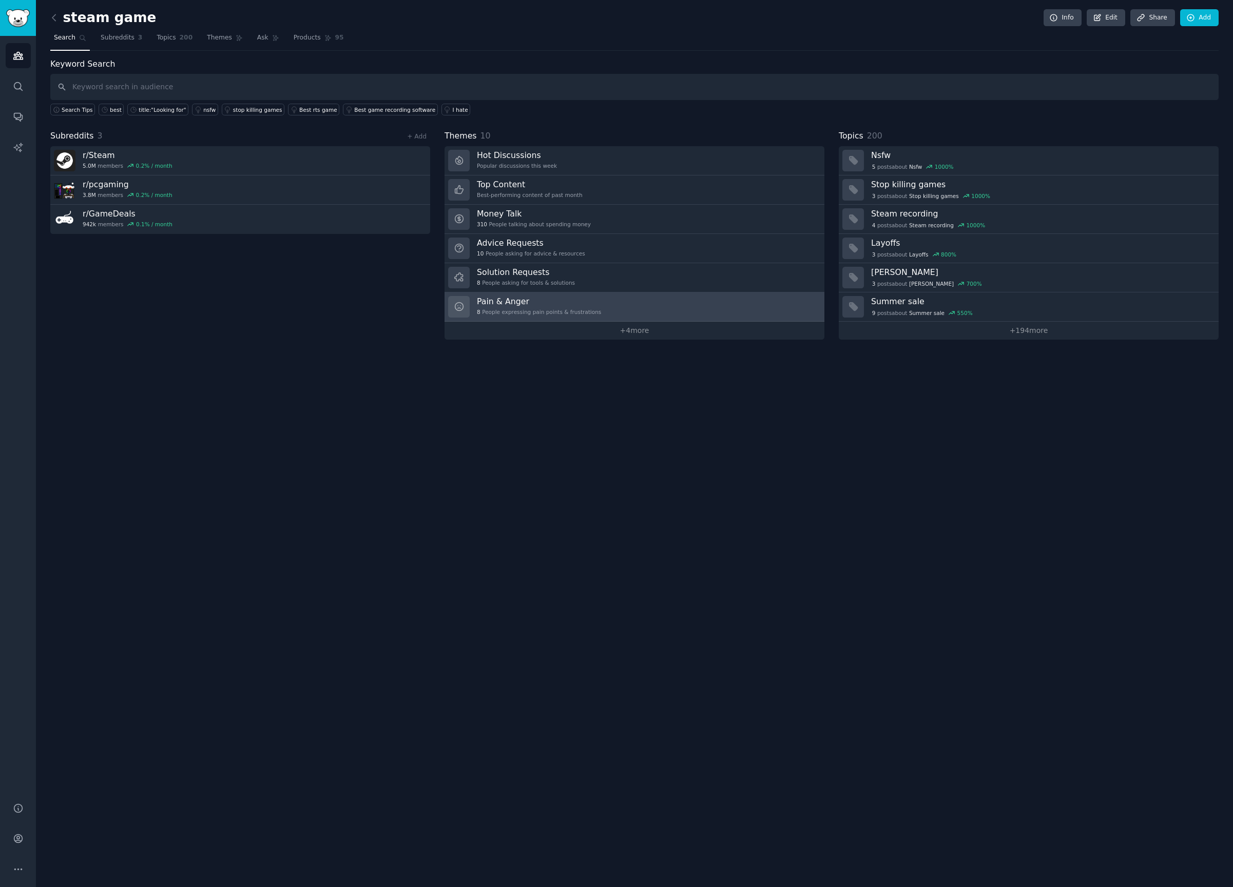
click at [623, 314] on link "Pain & Anger 8 People expressing pain points & frustrations" at bounding box center [634, 307] width 380 height 29
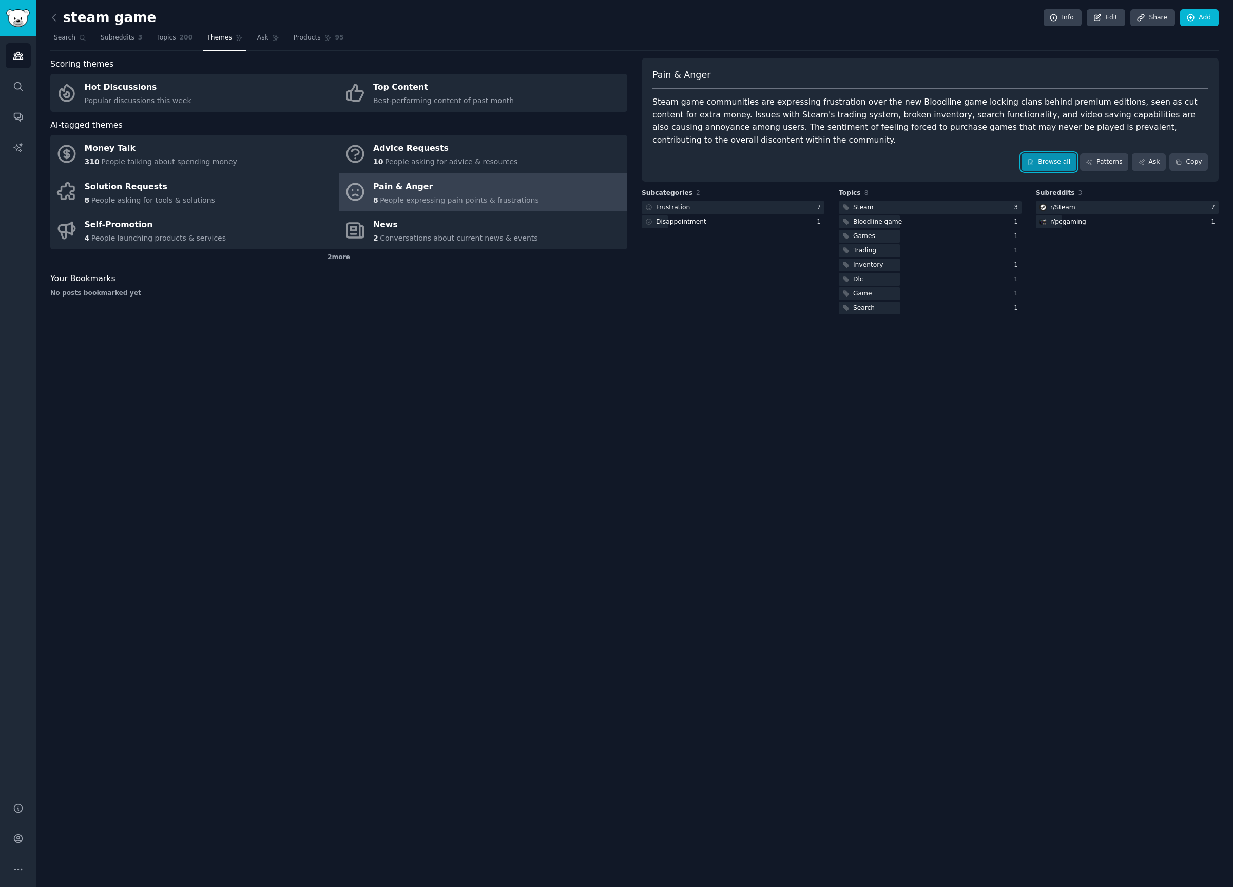
click at [1071, 166] on link "Browse all" at bounding box center [1048, 161] width 55 height 17
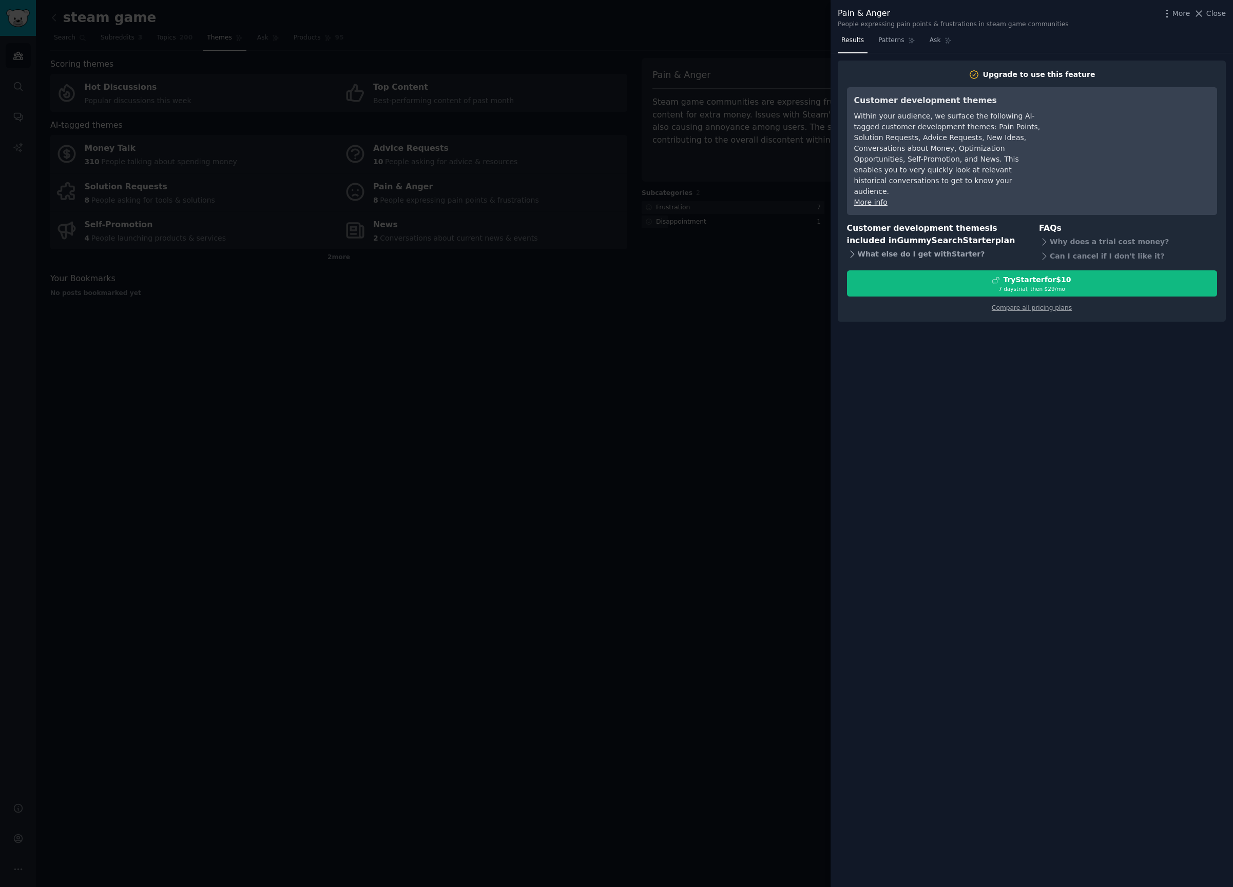
click at [943, 250] on div "What else do I get with Starter ?" at bounding box center [936, 254] width 178 height 14
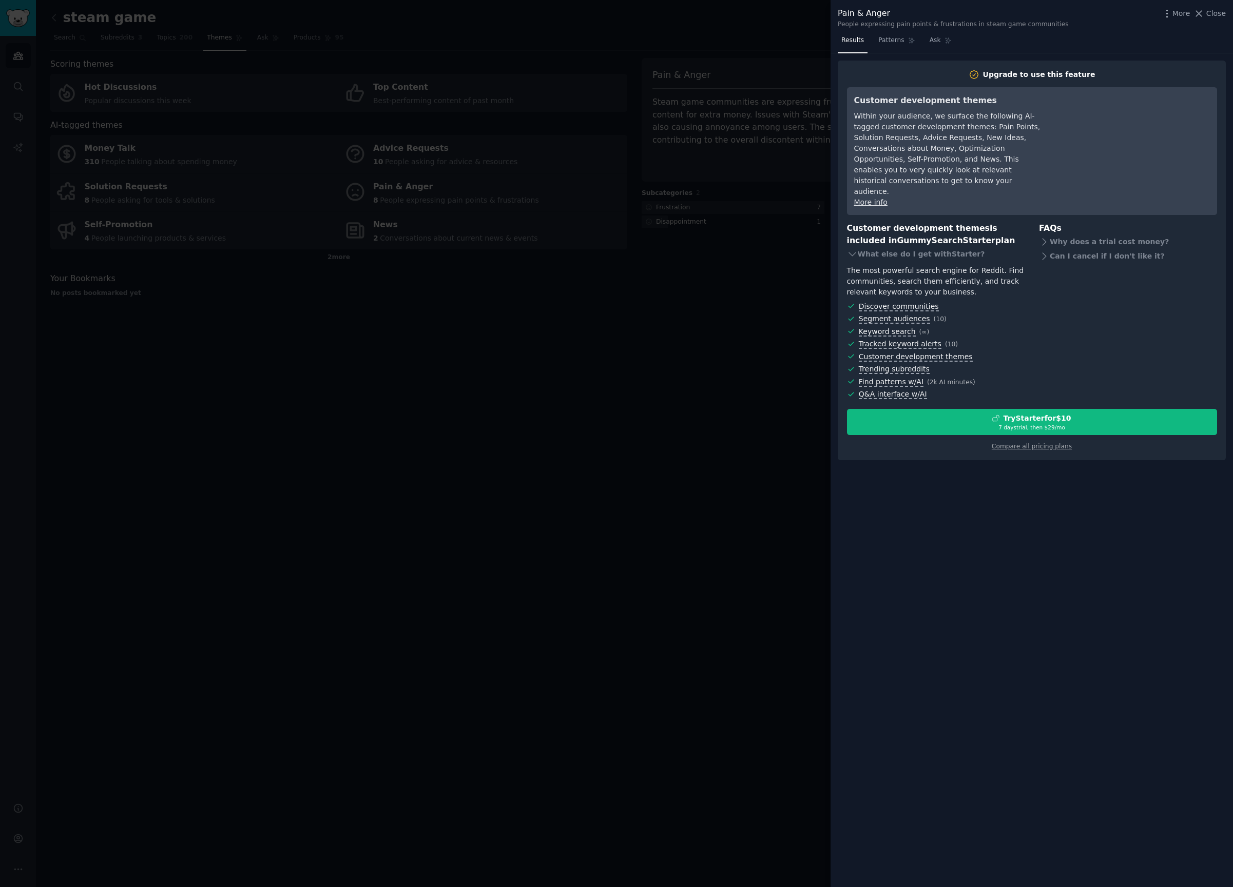
click at [906, 53] on div "Results Patterns Ask Upgrade to use this feature Customer development themes Wi…" at bounding box center [1031, 459] width 402 height 855
click at [950, 43] on icon at bounding box center [947, 40] width 7 height 7
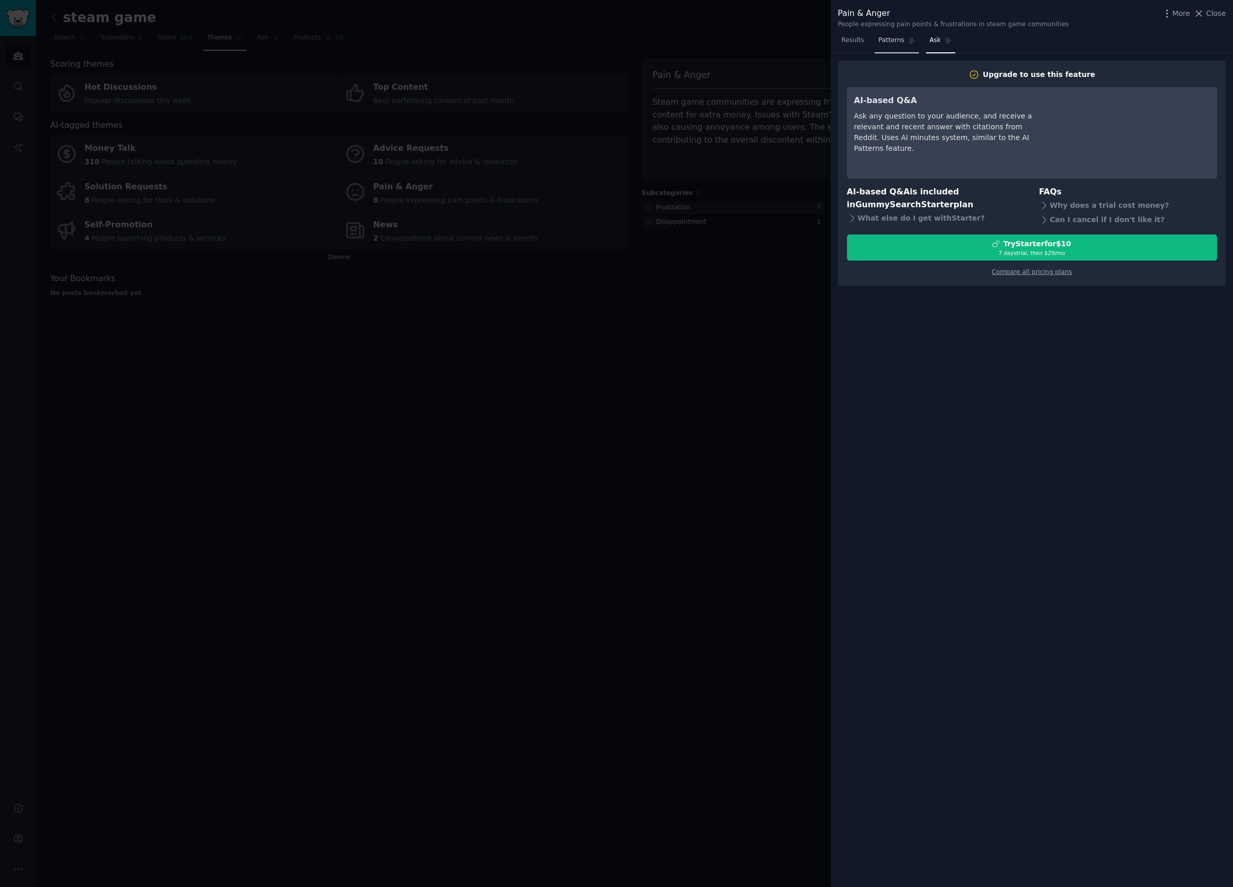
click at [914, 40] on link "Patterns" at bounding box center [897, 42] width 44 height 21
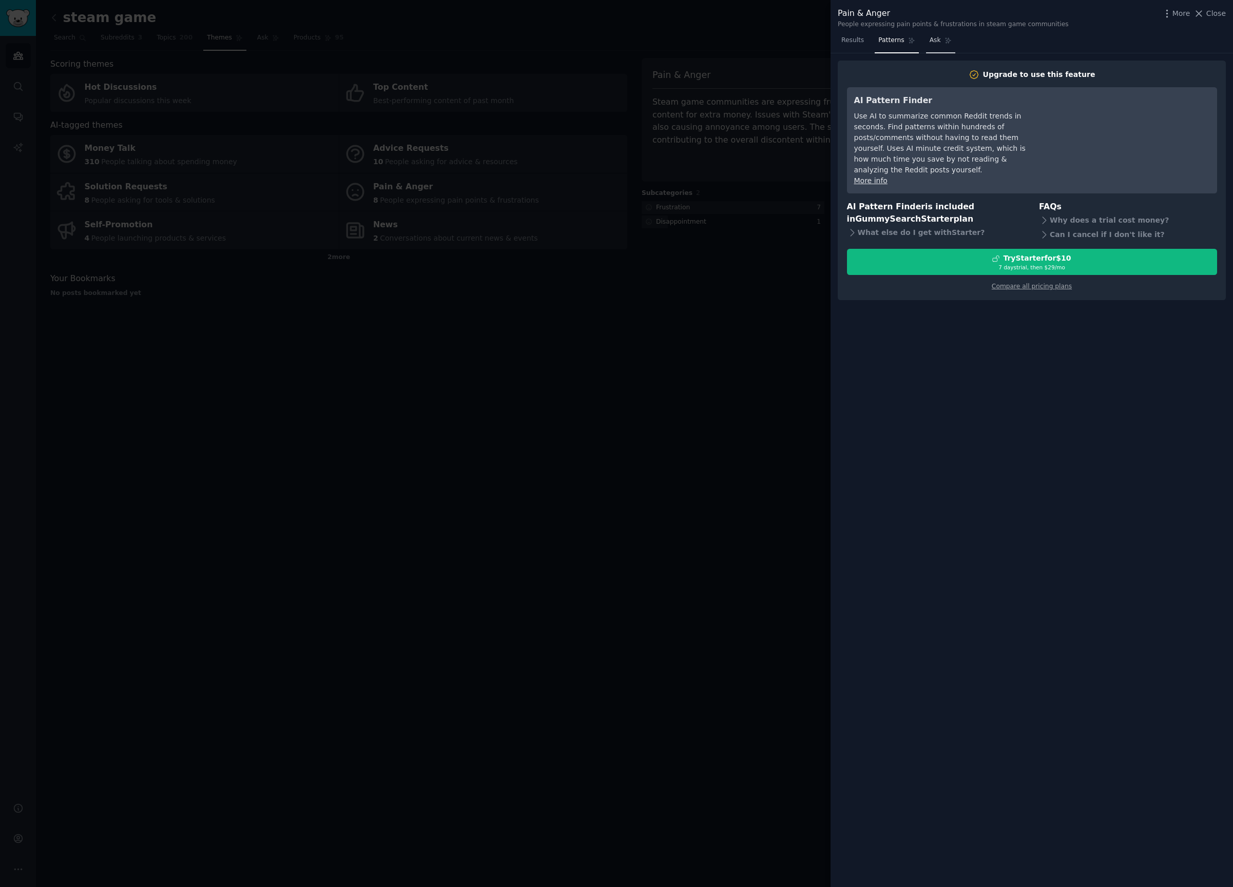
click at [943, 32] on link "Ask" at bounding box center [940, 42] width 29 height 21
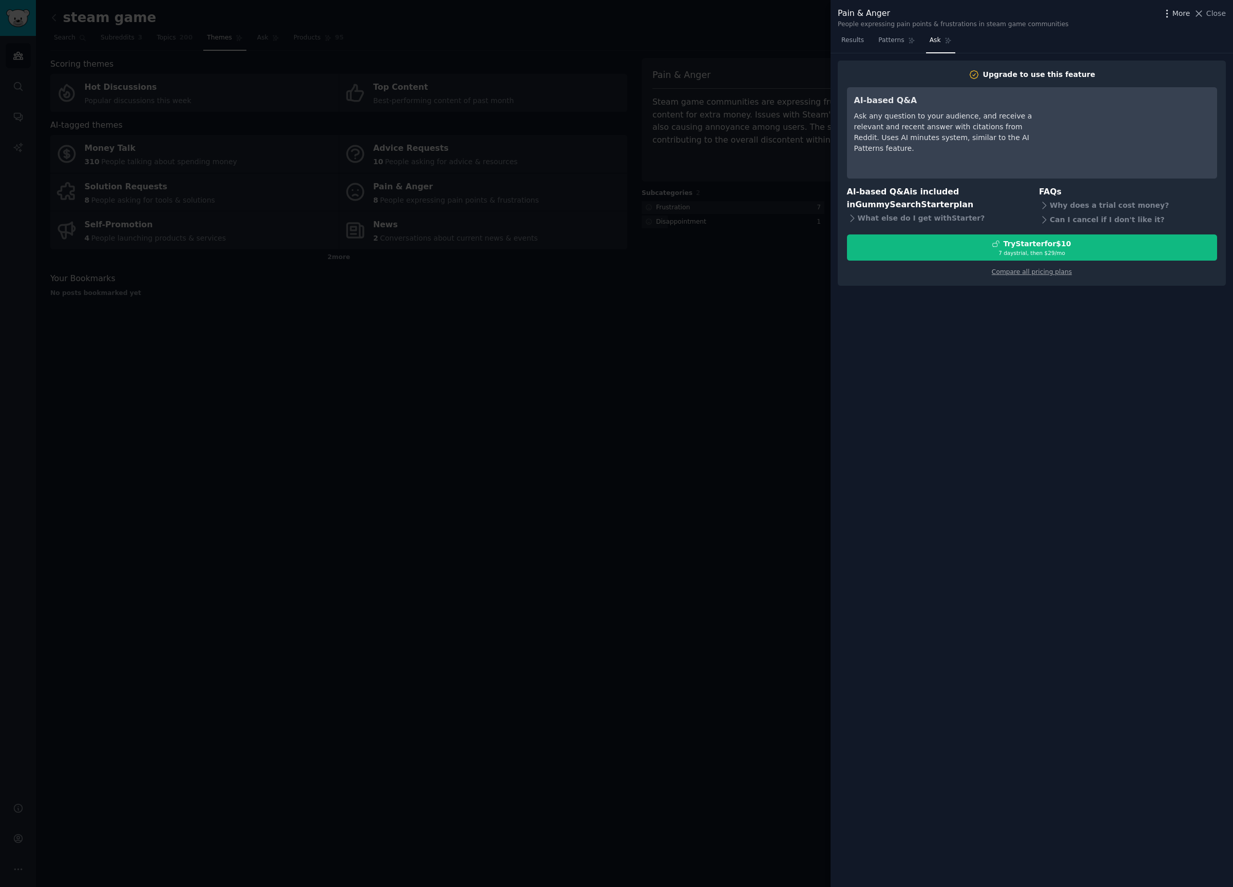
click at [1189, 17] on div "More Close" at bounding box center [1194, 13] width 64 height 13
click at [1189, 17] on span "More" at bounding box center [1181, 13] width 18 height 11
click at [1140, 71] on link "Advanced Search UI" at bounding box center [1097, 64] width 140 height 22
drag, startPoint x: 422, startPoint y: 568, endPoint x: 358, endPoint y: 615, distance: 80.0
click at [413, 569] on div at bounding box center [616, 443] width 1233 height 887
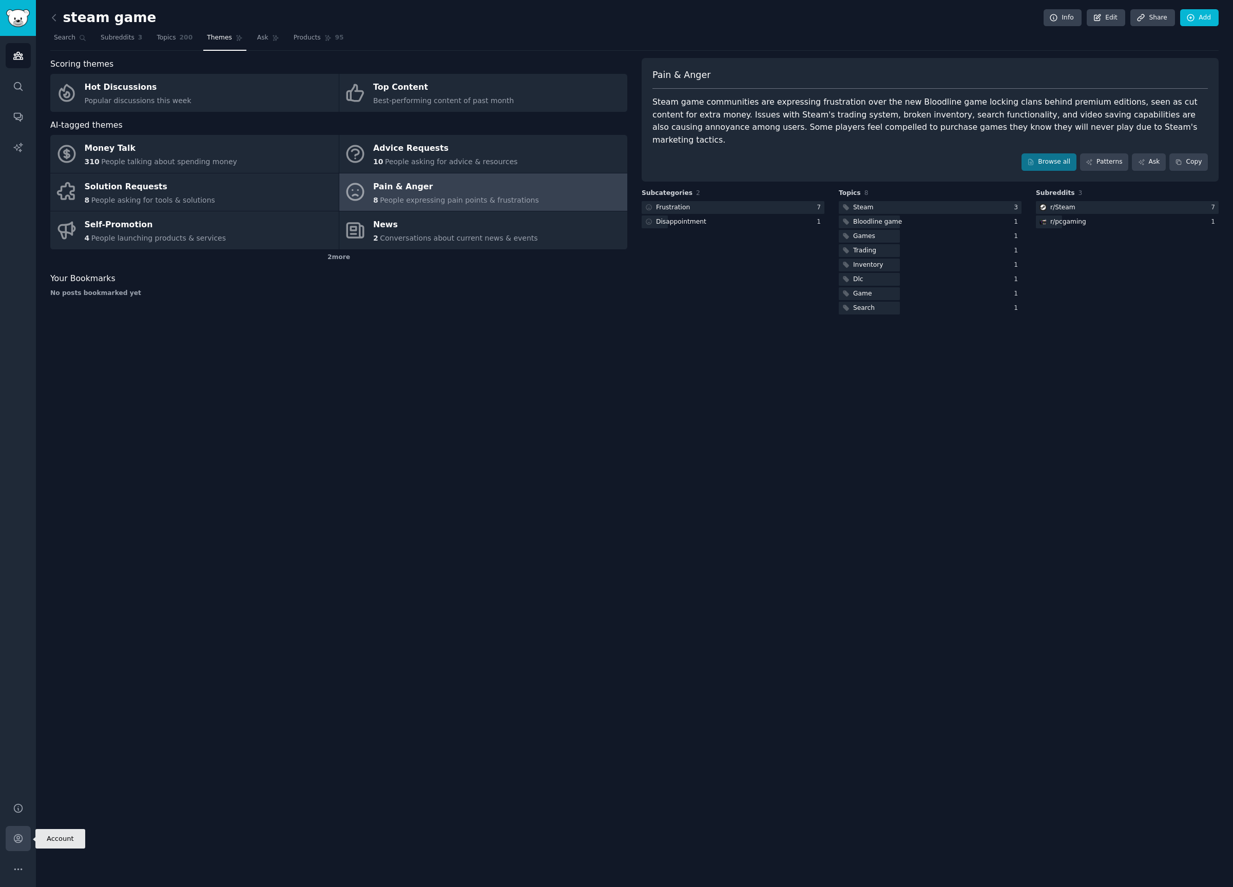
click at [20, 832] on link "Account" at bounding box center [18, 838] width 25 height 25
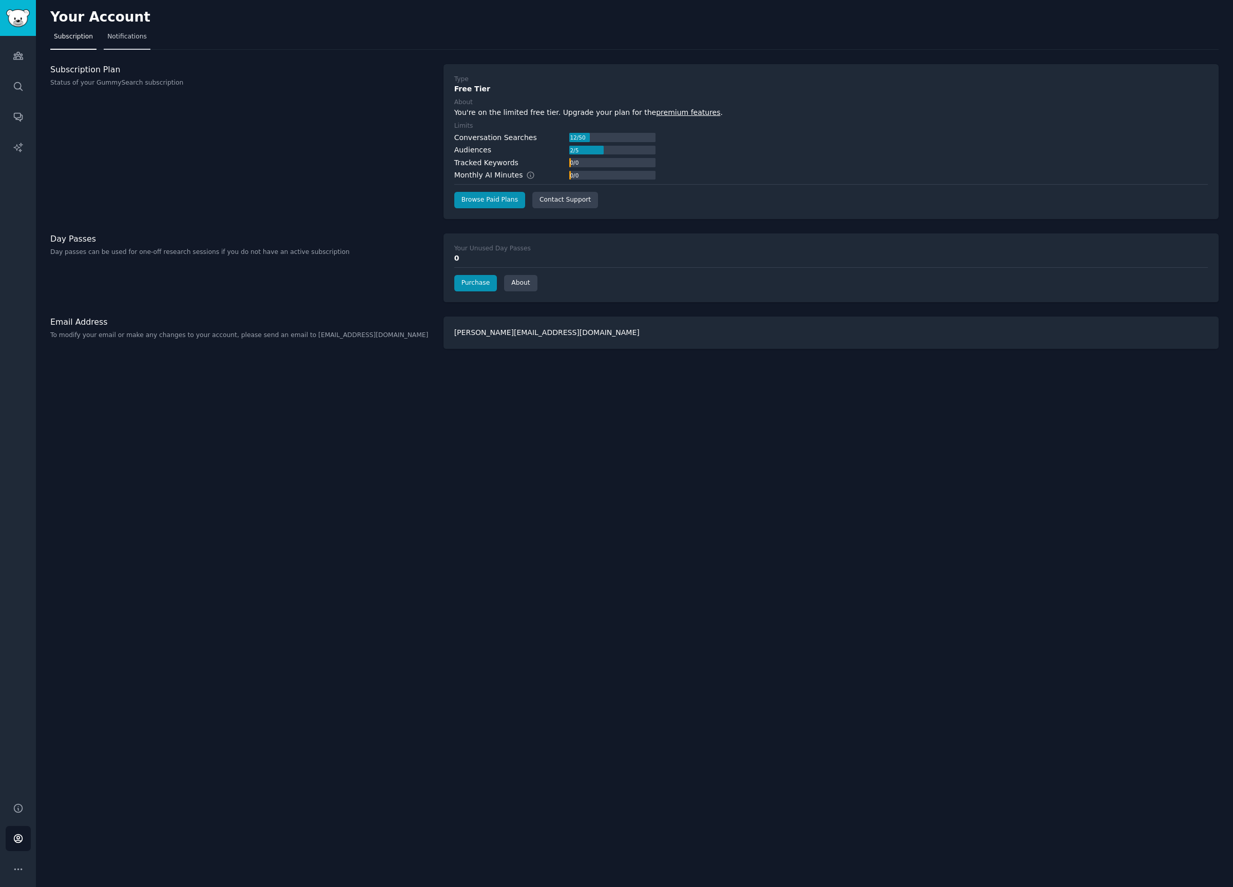
click at [104, 37] on link "Notifications" at bounding box center [127, 39] width 47 height 21
